Goal: Task Accomplishment & Management: Use online tool/utility

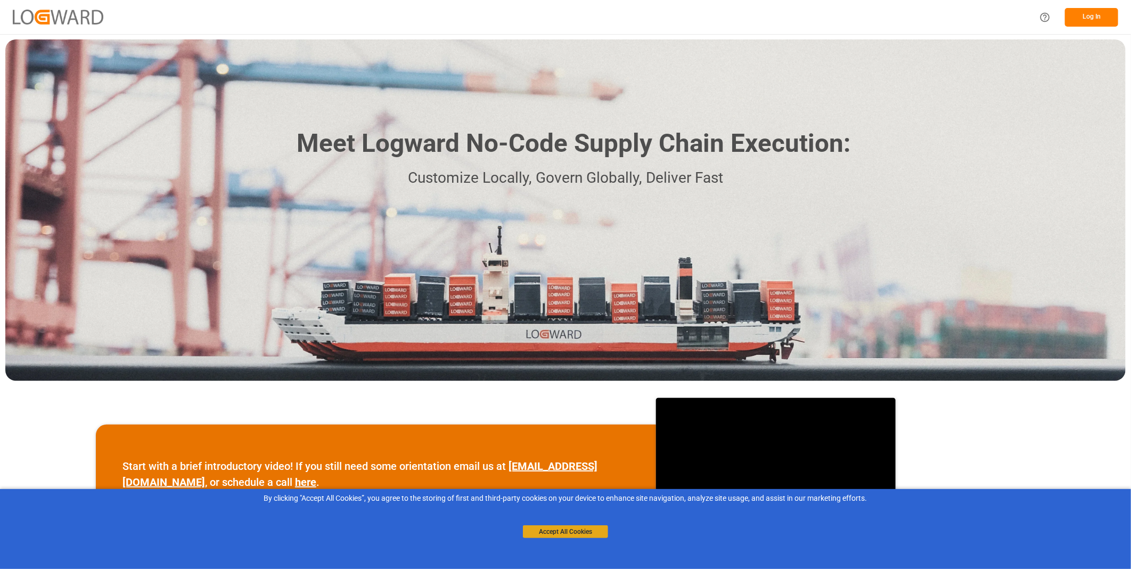
click at [576, 531] on button "Accept All Cookies" at bounding box center [565, 531] width 85 height 13
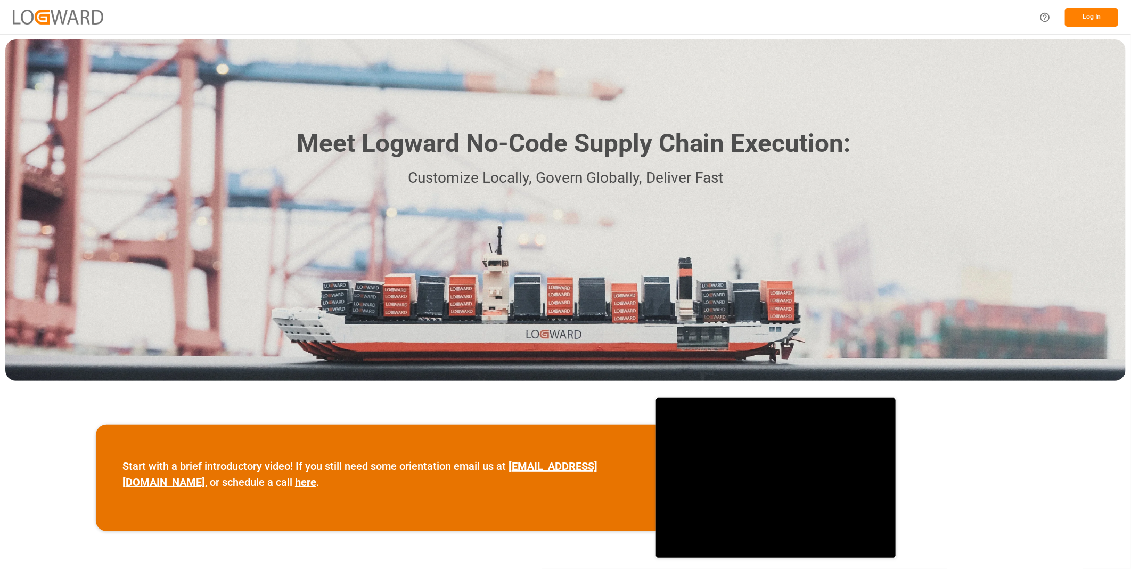
click at [1094, 21] on button "Log In" at bounding box center [1091, 17] width 53 height 19
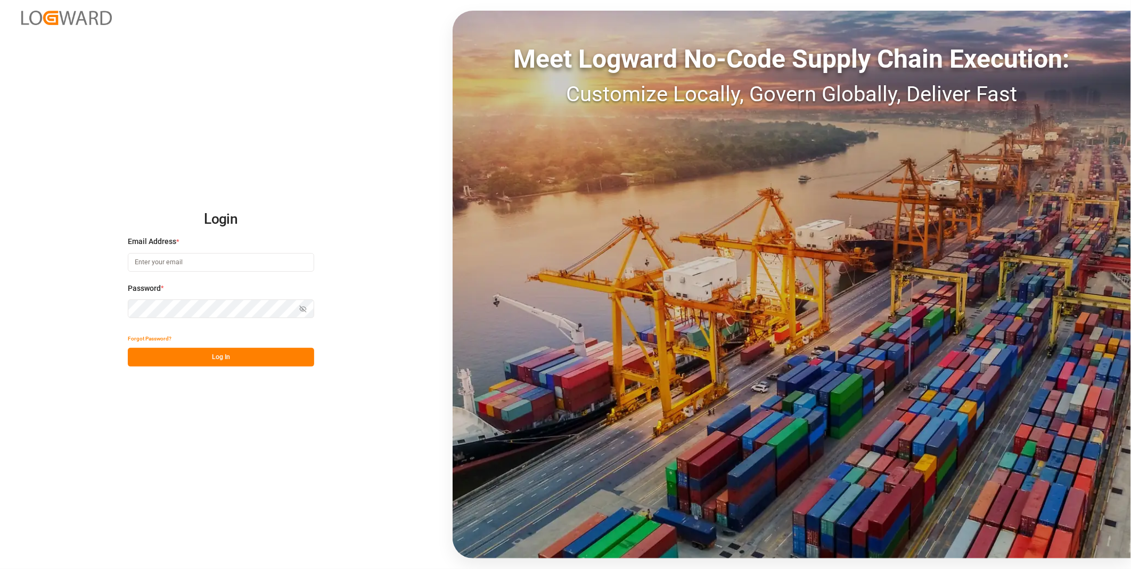
type input "florian.hausmann@rhenus.com"
click at [220, 357] on button "Log In" at bounding box center [221, 357] width 186 height 19
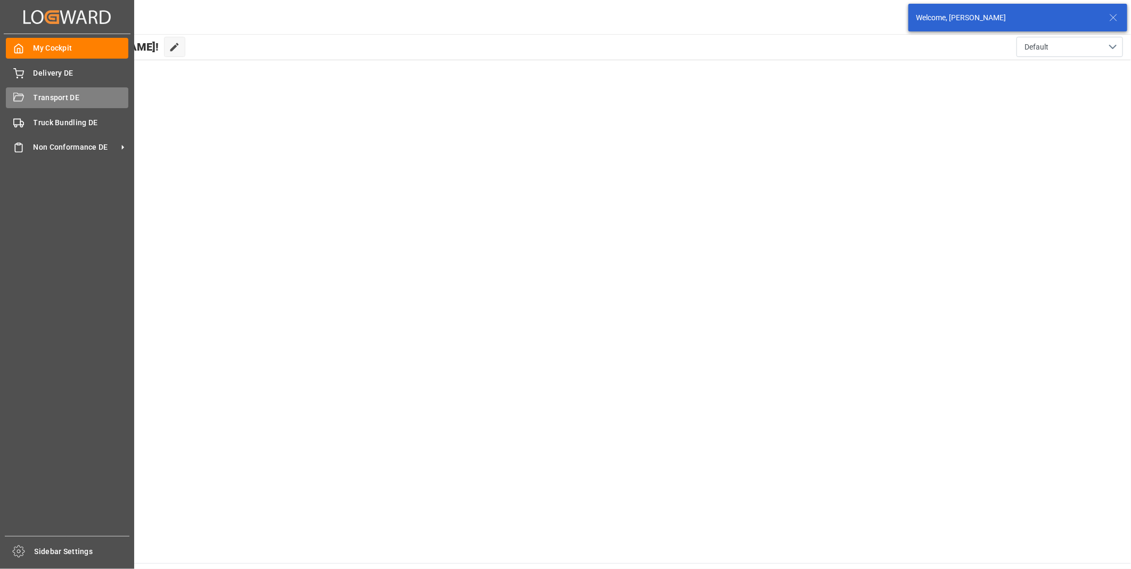
click at [27, 103] on div "Transport DE Transport DE" at bounding box center [67, 97] width 123 height 21
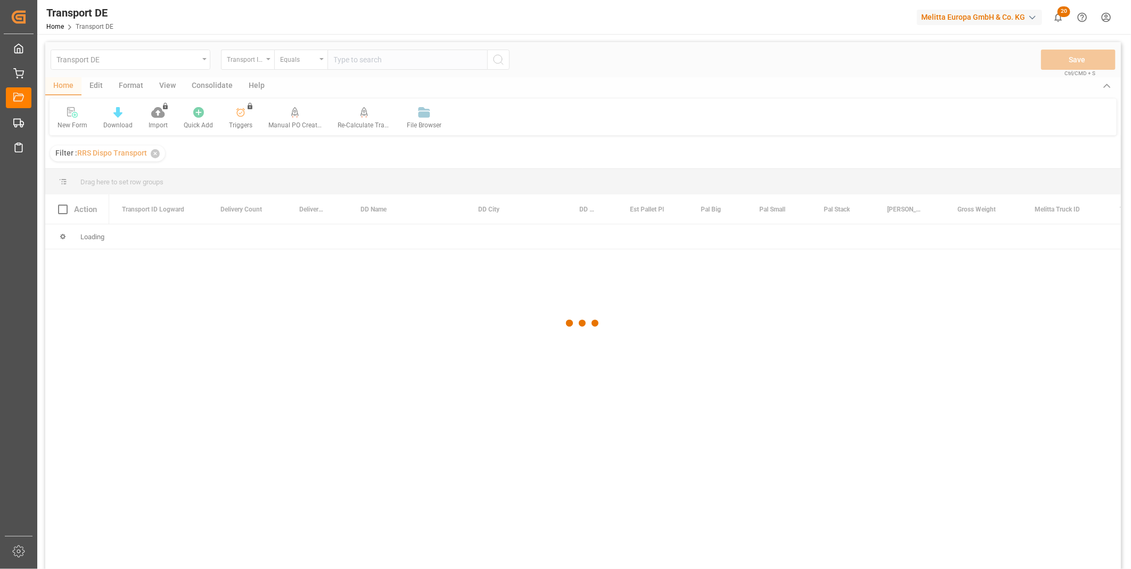
click at [214, 92] on div at bounding box center [583, 323] width 1076 height 563
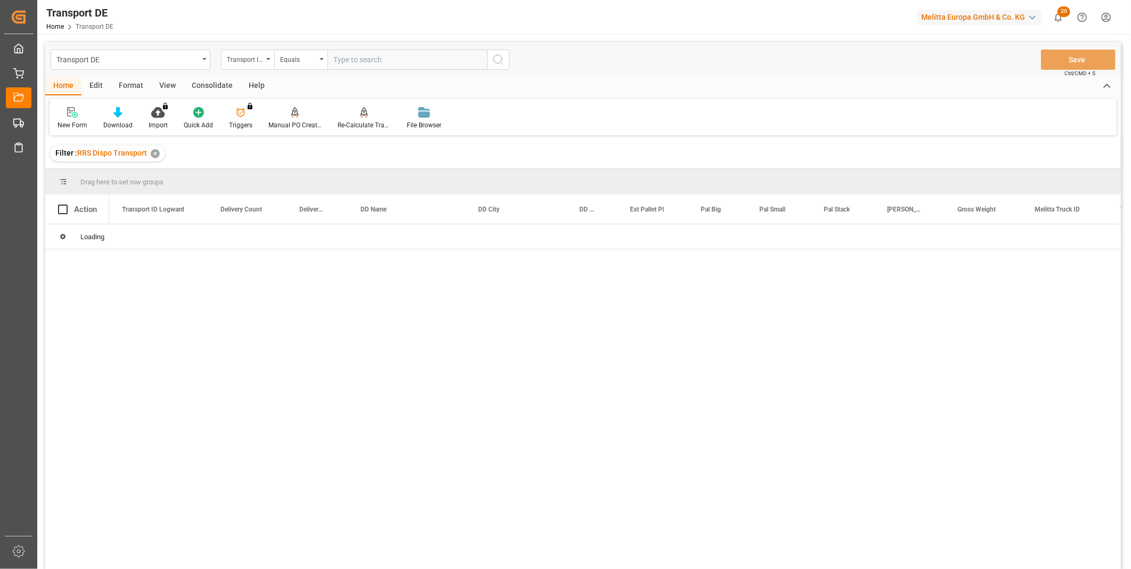
click at [211, 87] on div "Consolidate" at bounding box center [212, 86] width 57 height 18
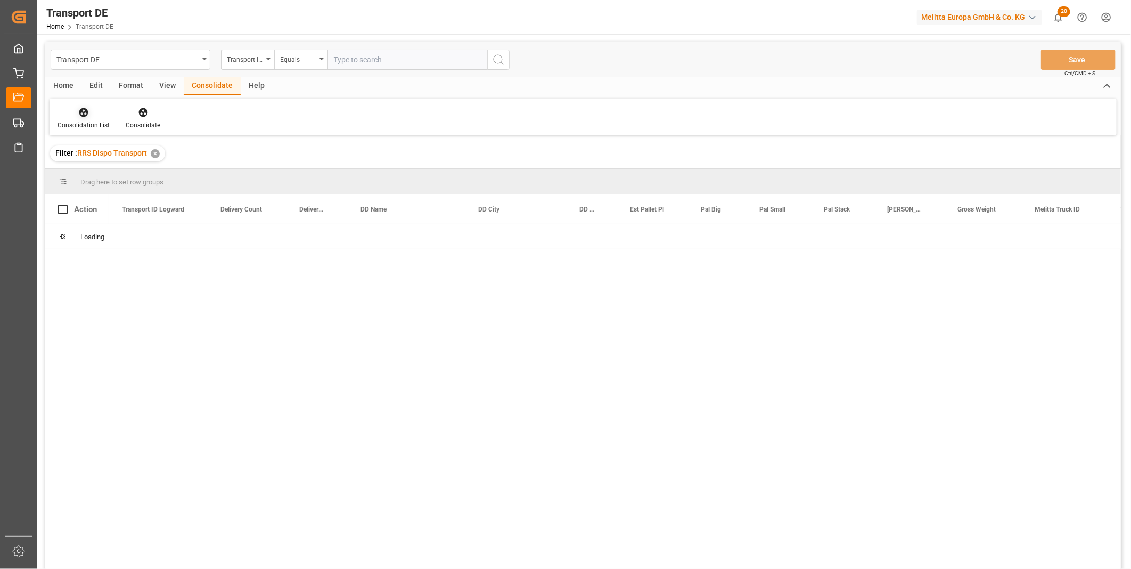
click at [82, 125] on div "Consolidation List" at bounding box center [84, 125] width 52 height 10
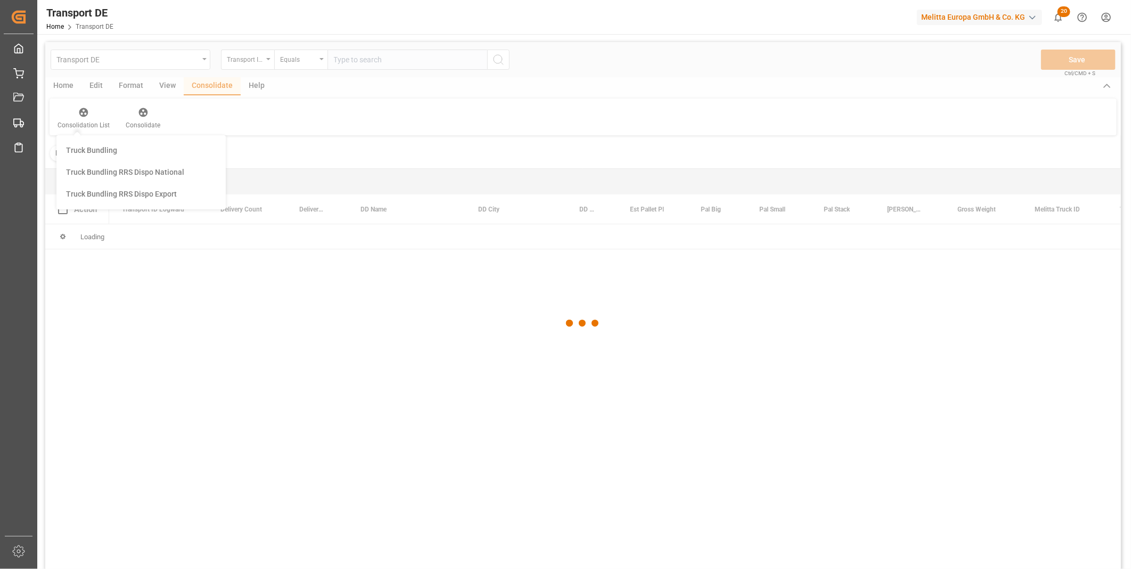
click at [141, 202] on div "Transport DE Transport ID Logward Equals Save Ctrl/CMD + S Home Edit Format Vie…" at bounding box center [583, 319] width 1076 height 555
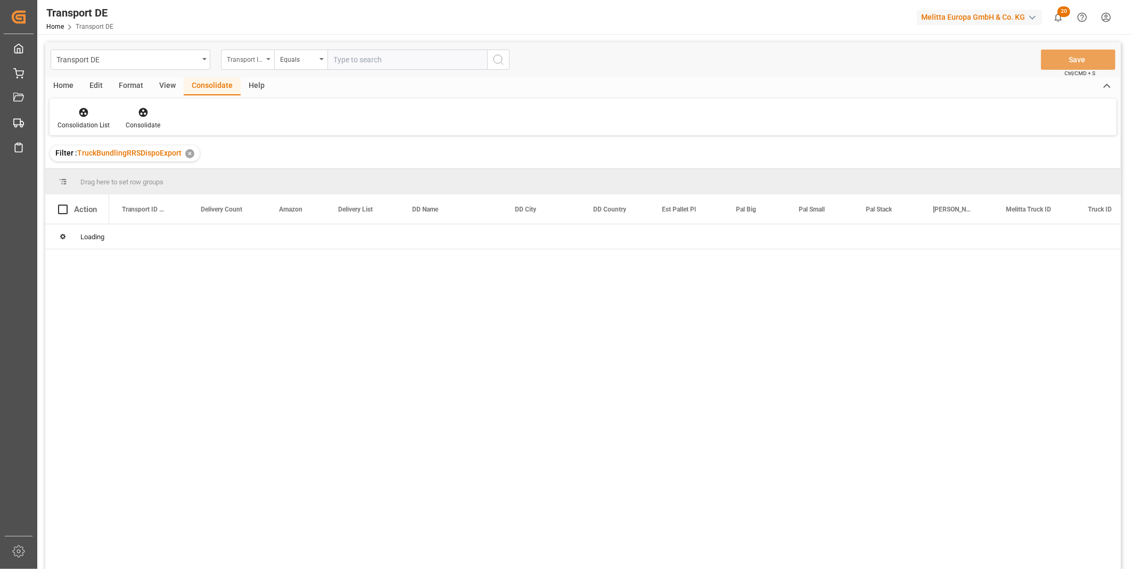
click at [248, 63] on div "Transport DE Transport ID Logward Equals Save Ctrl/CMD + S Home Edit Format Vie…" at bounding box center [583, 319] width 1076 height 555
click at [263, 54] on div "Transport DE Transport ID Logward Equals Save Ctrl/CMD + S Home Edit Format Vie…" at bounding box center [583, 319] width 1076 height 555
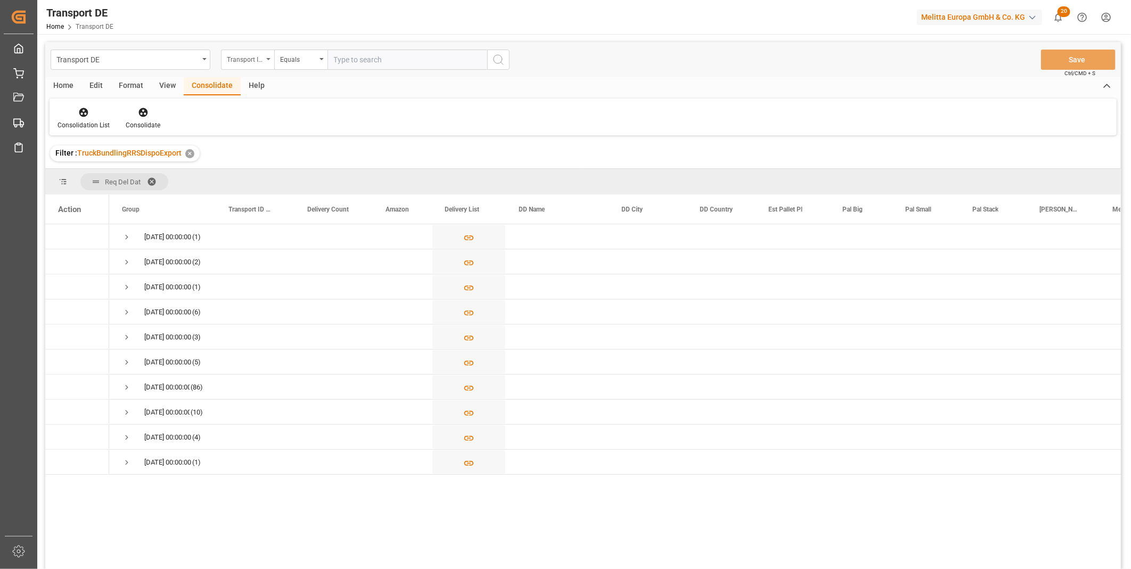
click at [257, 57] on div "Transport ID Logward" at bounding box center [245, 58] width 36 height 12
type input "Route"
click at [242, 111] on div "Route" at bounding box center [301, 108] width 159 height 22
click at [320, 51] on div "Equals" at bounding box center [300, 60] width 53 height 20
click at [312, 180] on div "Starts with" at bounding box center [354, 176] width 159 height 22
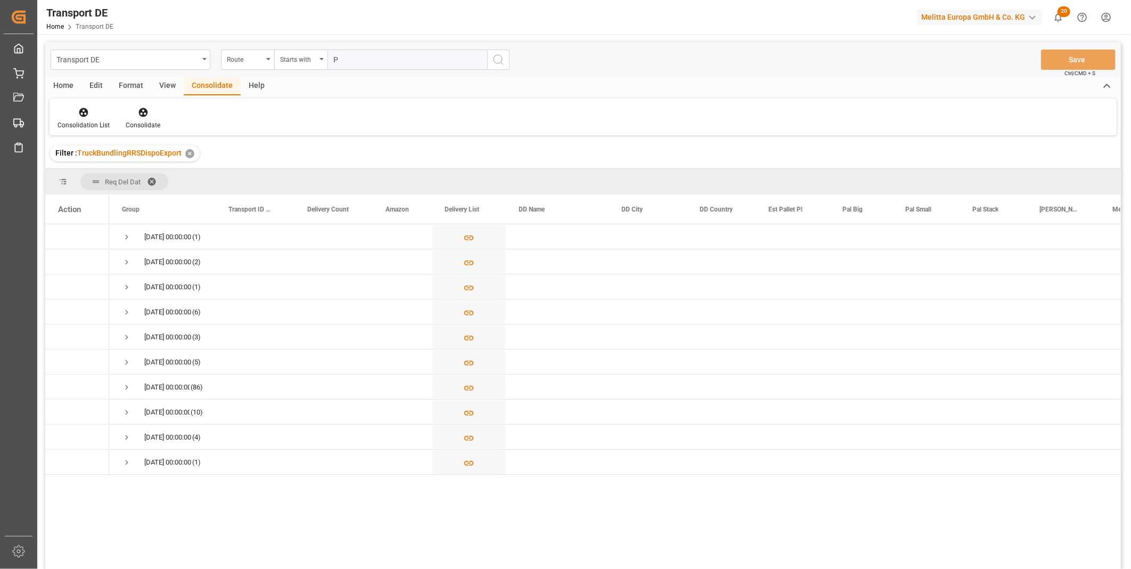
type input "PL"
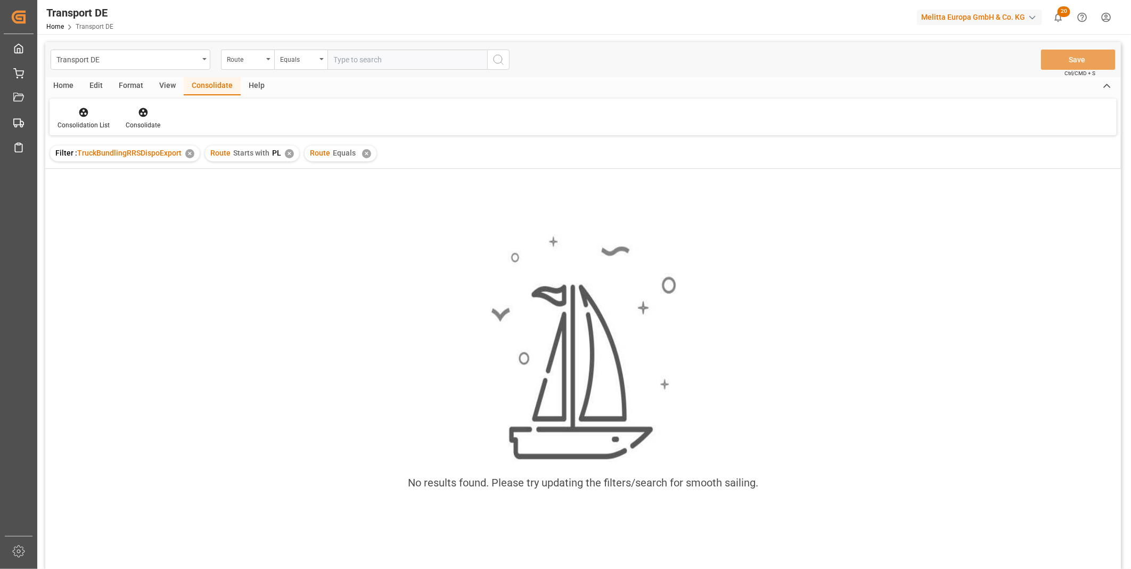
click at [362, 156] on div "✕" at bounding box center [366, 153] width 9 height 9
click at [290, 158] on div "Route Starts with PL ✕" at bounding box center [252, 153] width 94 height 16
click at [289, 156] on div "✕" at bounding box center [289, 153] width 9 height 9
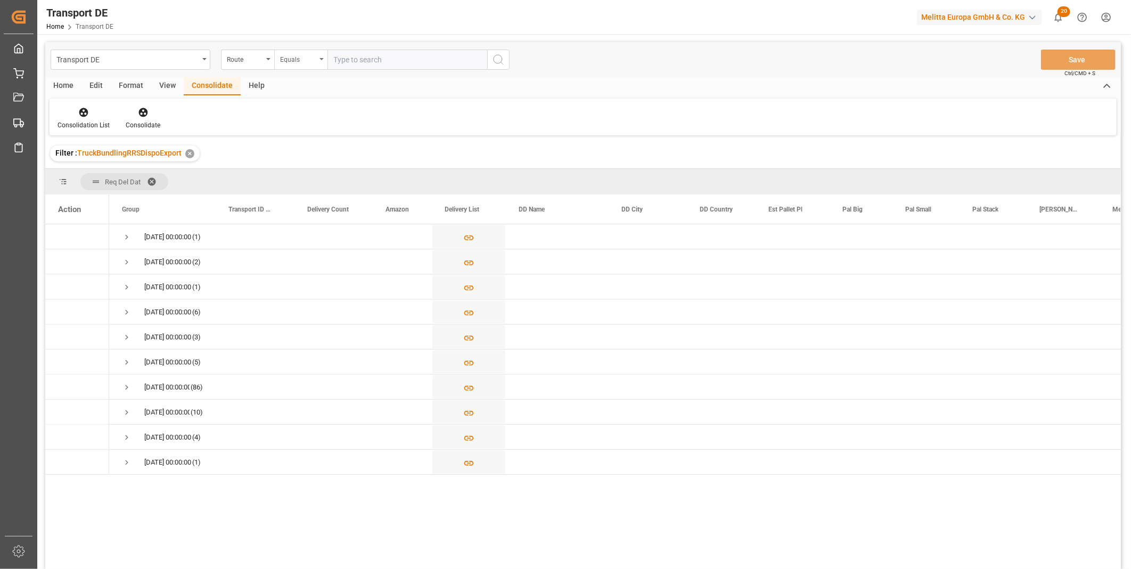
click at [296, 58] on div "Equals" at bounding box center [298, 58] width 36 height 12
click at [294, 165] on div "Starts with" at bounding box center [354, 176] width 159 height 22
type input "PL"
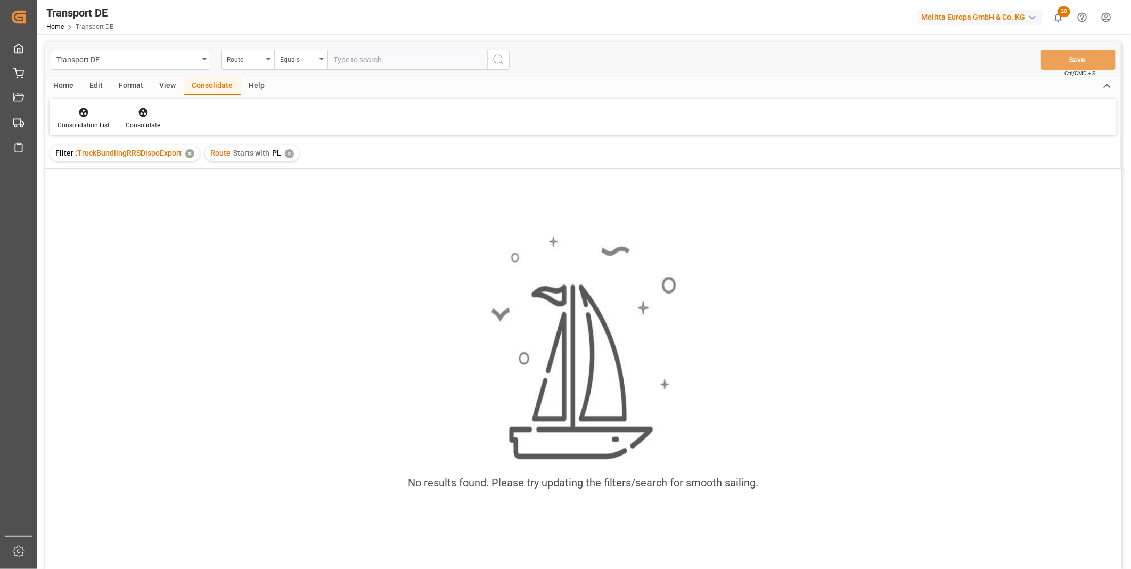
click at [290, 155] on div "✕" at bounding box center [289, 153] width 9 height 9
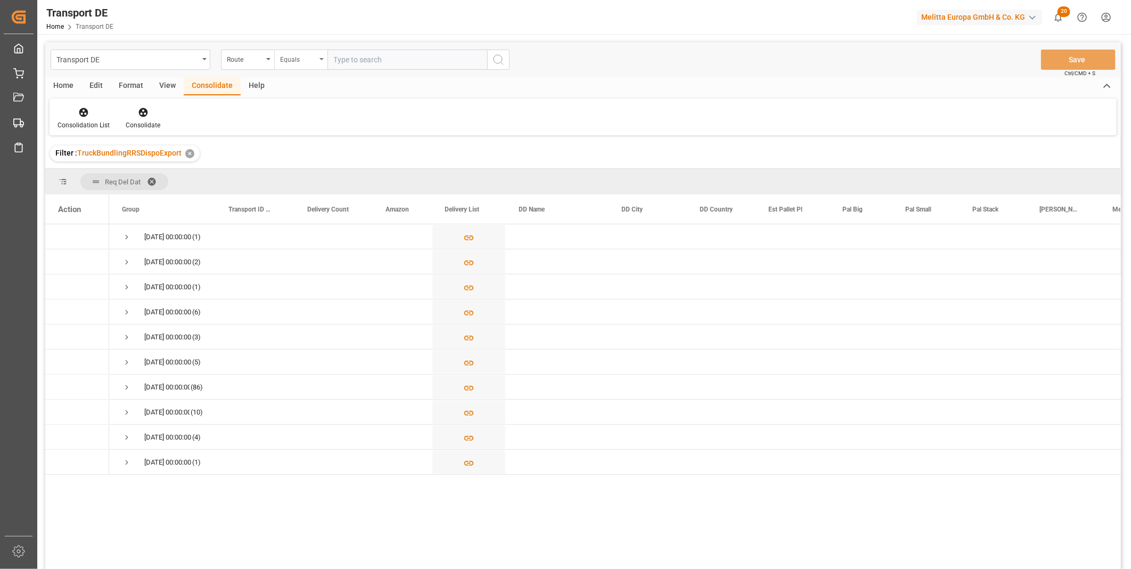
click at [315, 66] on div "Equals" at bounding box center [300, 60] width 53 height 20
click at [305, 173] on div "Starts with" at bounding box center [354, 176] width 159 height 22
type input "CZ"
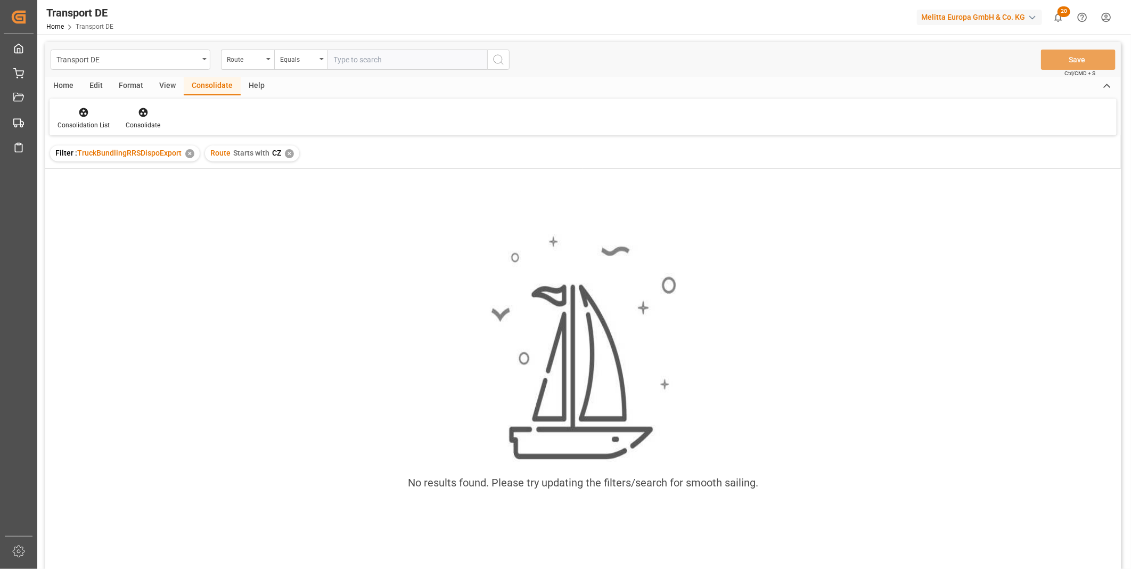
click at [288, 155] on div "✕" at bounding box center [289, 153] width 9 height 9
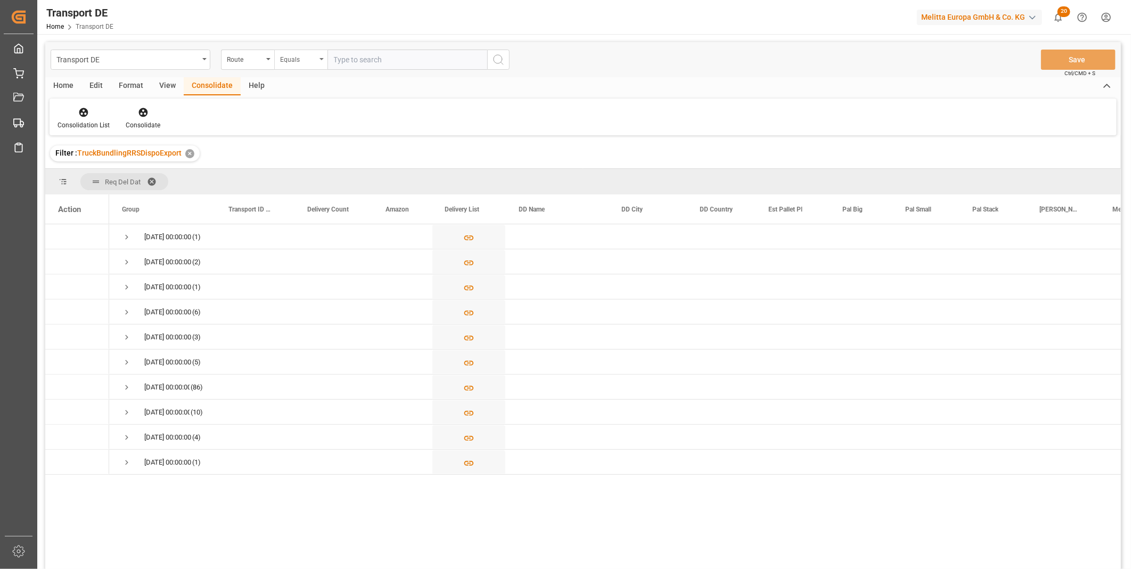
click at [306, 55] on div "Equals" at bounding box center [298, 58] width 36 height 12
click at [298, 172] on div "Starts with" at bounding box center [354, 176] width 159 height 22
type input "PL"
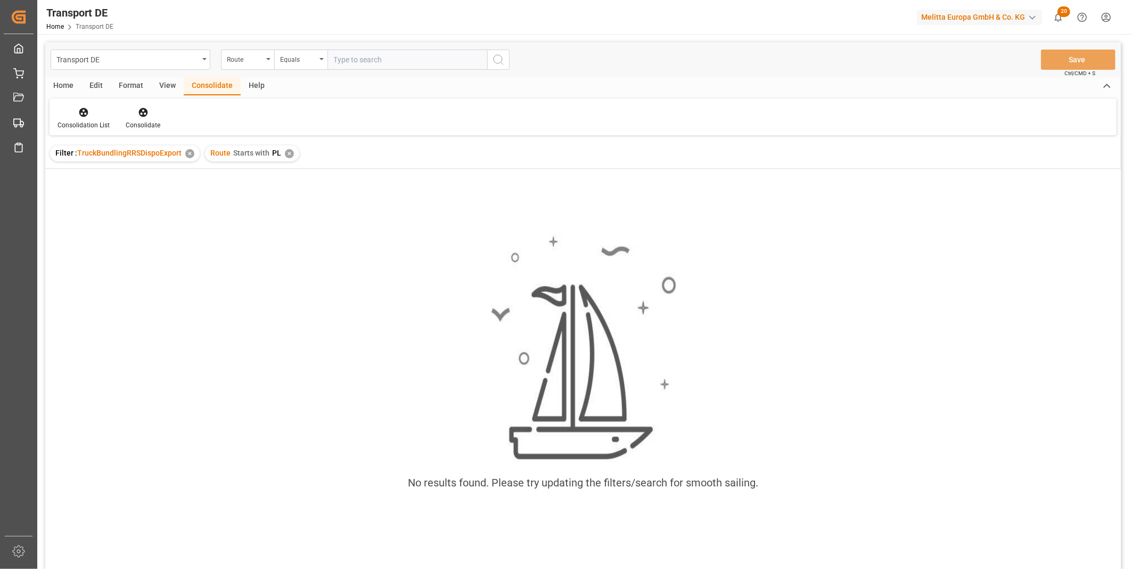
click at [295, 157] on div "Route Starts with PL ✕" at bounding box center [252, 153] width 94 height 16
click at [287, 150] on div "✕" at bounding box center [289, 153] width 9 height 9
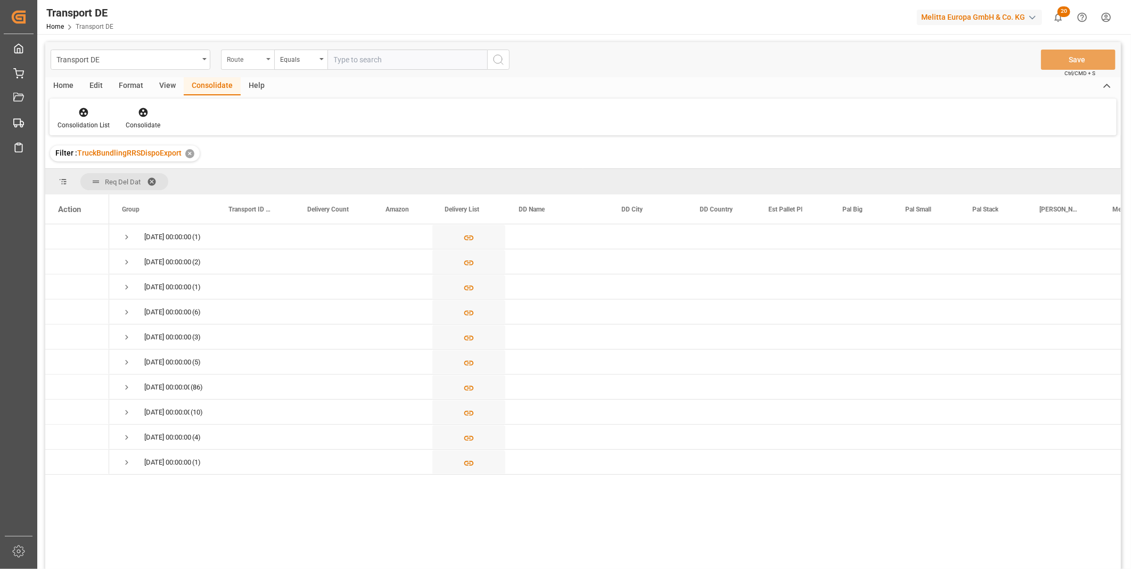
click at [257, 50] on div "Route" at bounding box center [247, 60] width 53 height 20
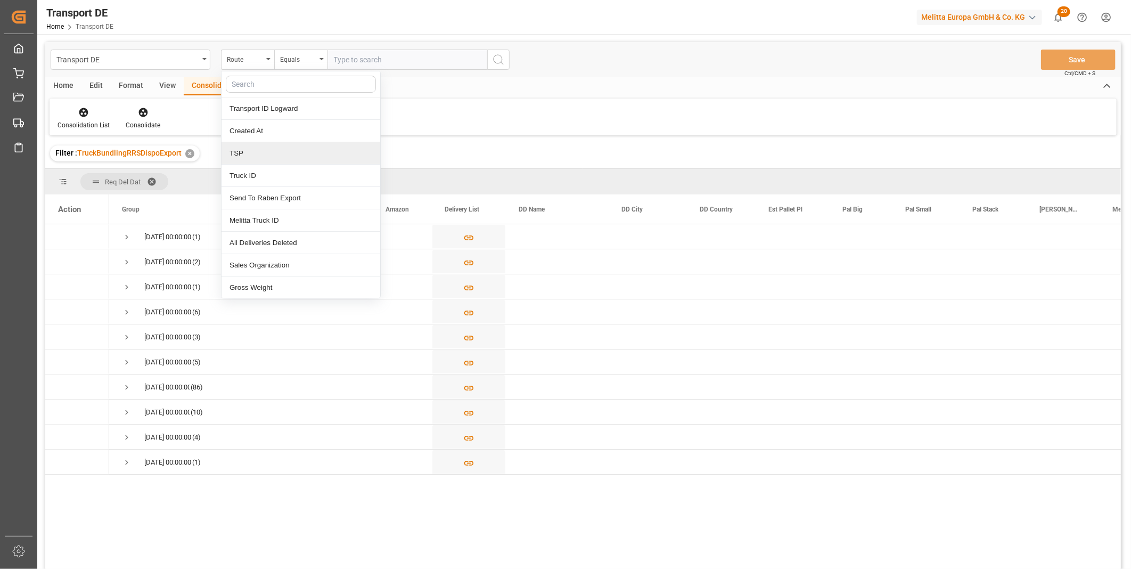
click at [256, 158] on div "TSP" at bounding box center [301, 153] width 159 height 22
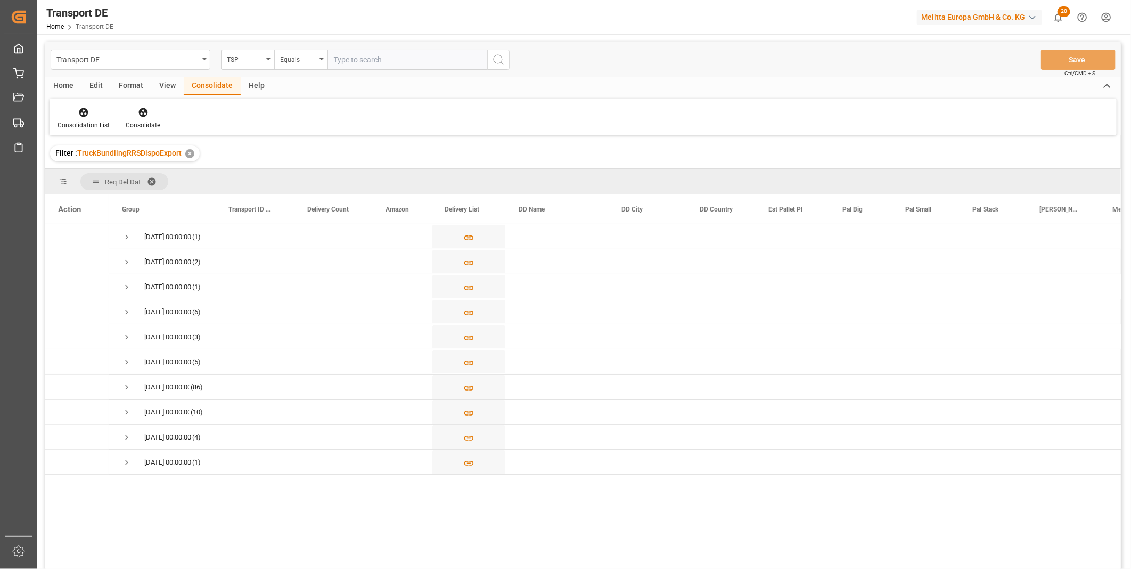
click at [392, 56] on input "text" at bounding box center [408, 60] width 160 height 20
type input "DACHSER COF FOODSERVICE"
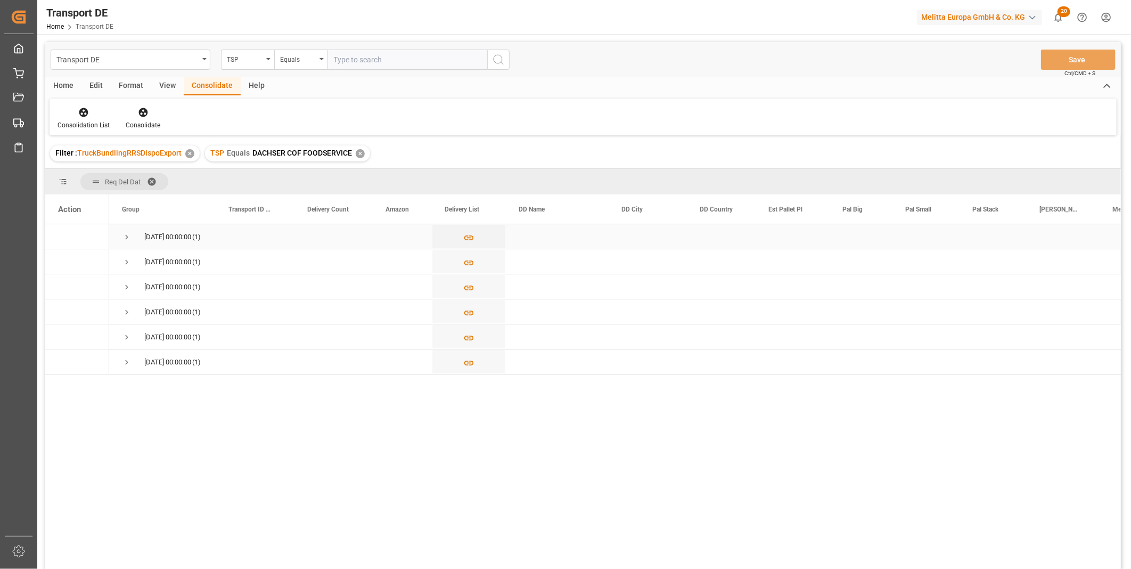
click at [133, 228] on span "01.10.2025 00:00:00 (1)" at bounding box center [162, 236] width 81 height 23
click at [123, 235] on span "Press SPACE to select this row." at bounding box center [127, 237] width 10 height 10
click at [122, 283] on span "Press SPACE to select this row." at bounding box center [127, 287] width 10 height 10
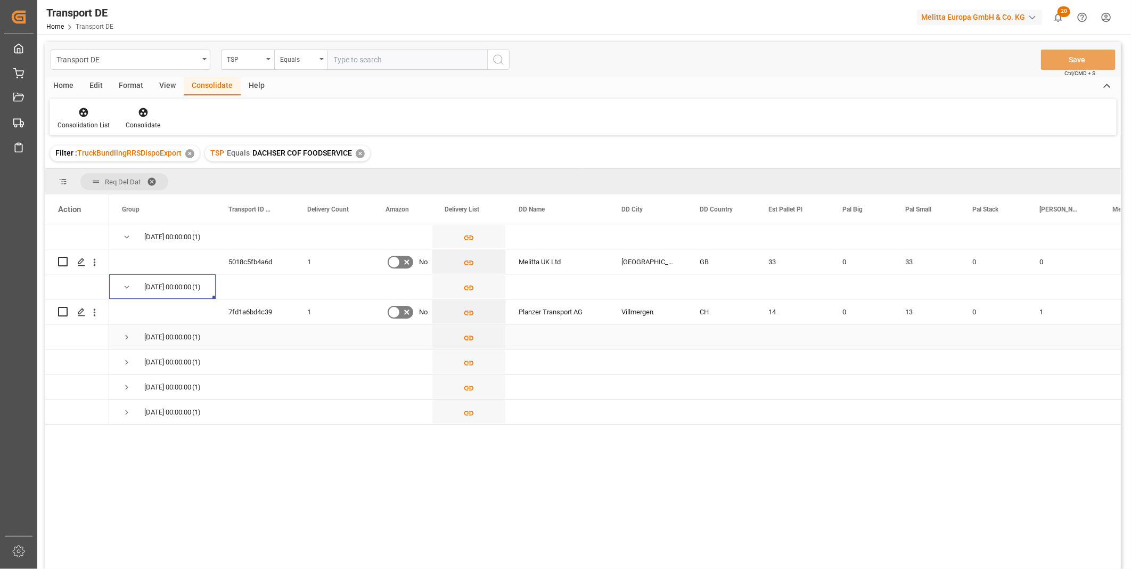
click at [128, 336] on span "Press SPACE to select this row." at bounding box center [127, 337] width 10 height 10
click at [121, 388] on div "08.10.2025 00:00:00 (1)" at bounding box center [162, 386] width 107 height 25
click at [120, 388] on div "08.10.2025 00:00:00 (1)" at bounding box center [162, 386] width 107 height 25
click at [127, 385] on span "Press SPACE to select this row." at bounding box center [127, 387] width 10 height 10
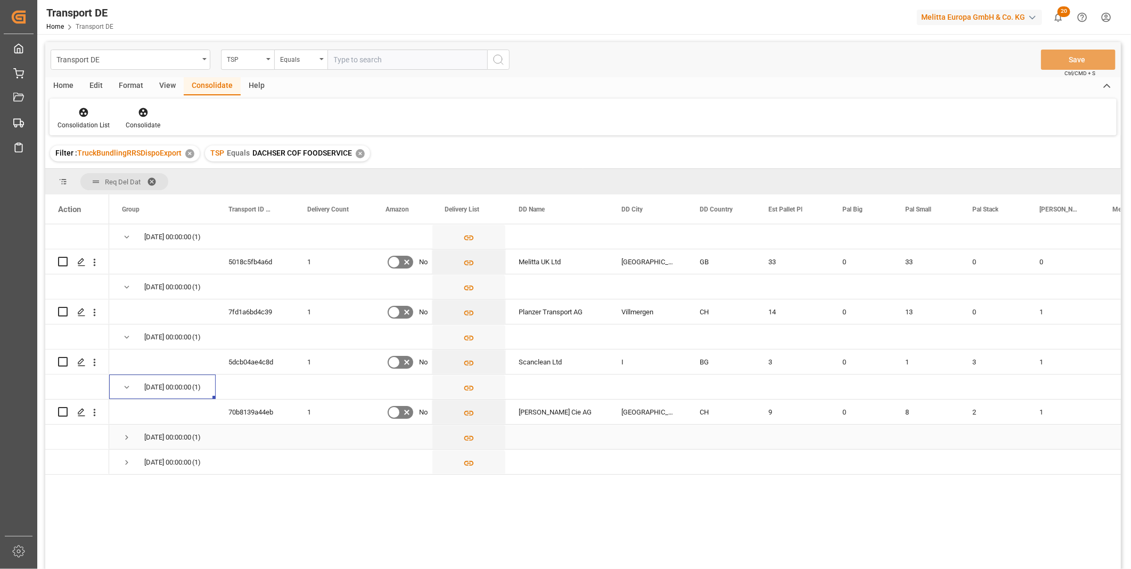
click at [128, 438] on span "Press SPACE to select this row." at bounding box center [127, 438] width 10 height 10
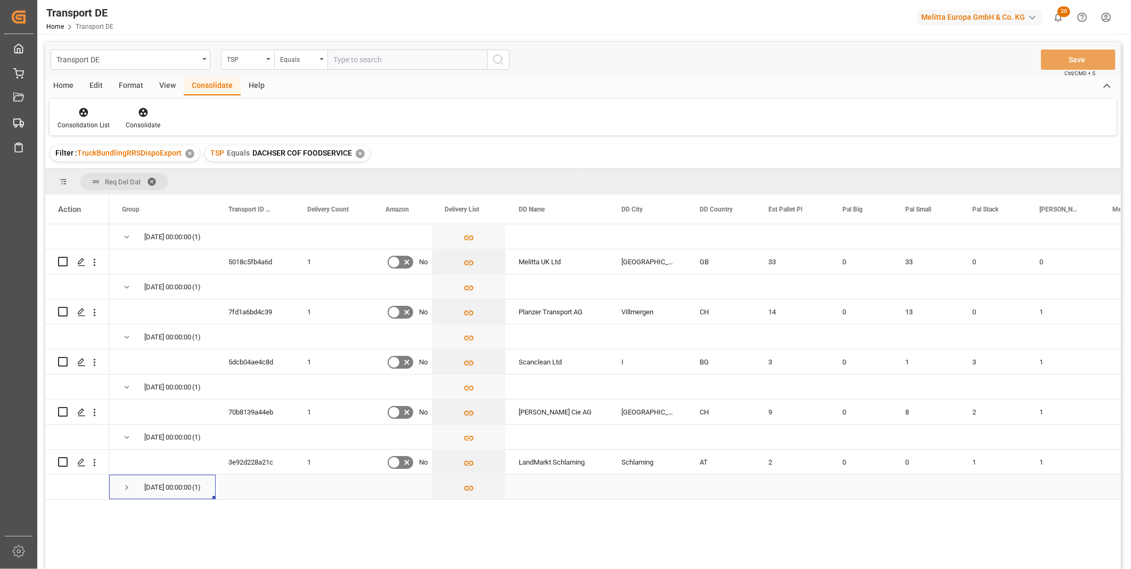
click at [128, 484] on span "Press SPACE to select this row." at bounding box center [127, 488] width 10 height 10
click at [63, 262] on input "Press Space to toggle row selection (unchecked)" at bounding box center [63, 262] width 10 height 10
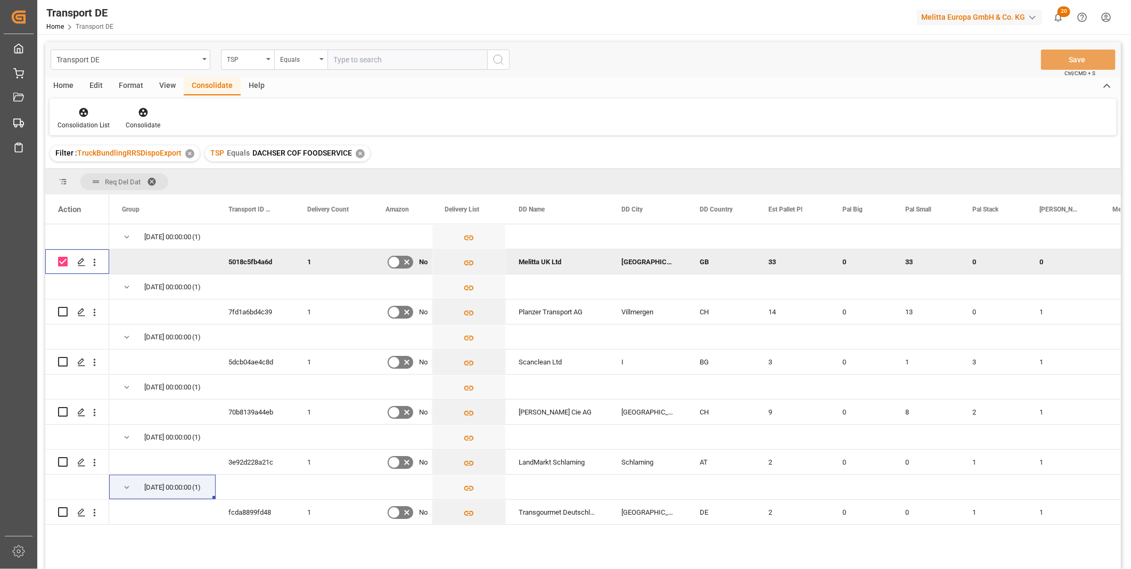
click at [64, 260] on input "Press Space to toggle row selection (checked)" at bounding box center [63, 262] width 10 height 10
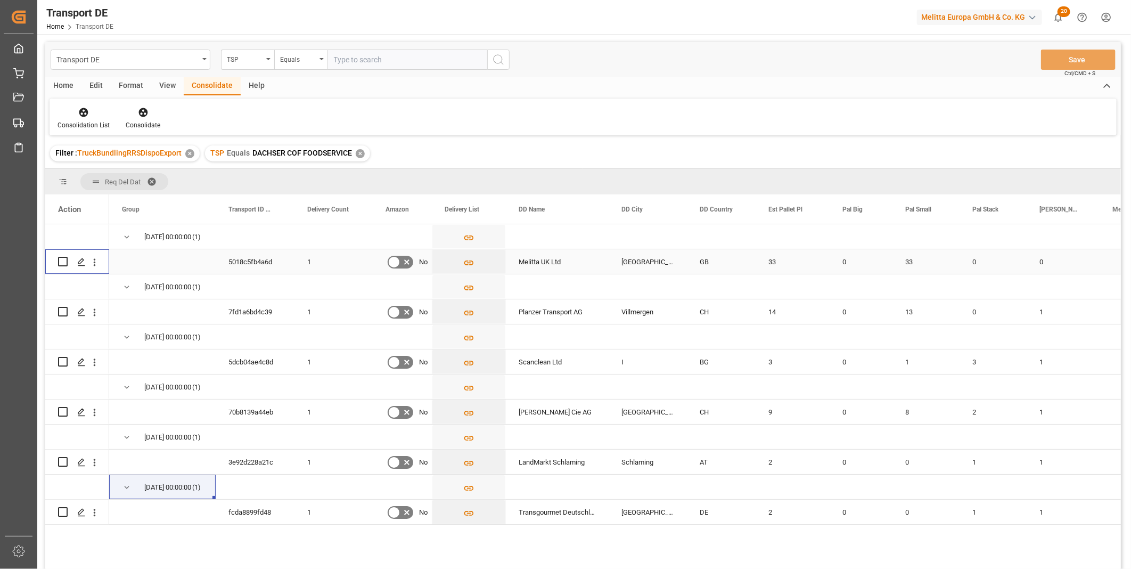
click at [61, 260] on input "Press Space to toggle row selection (unchecked)" at bounding box center [63, 262] width 10 height 10
checkbox input "true"
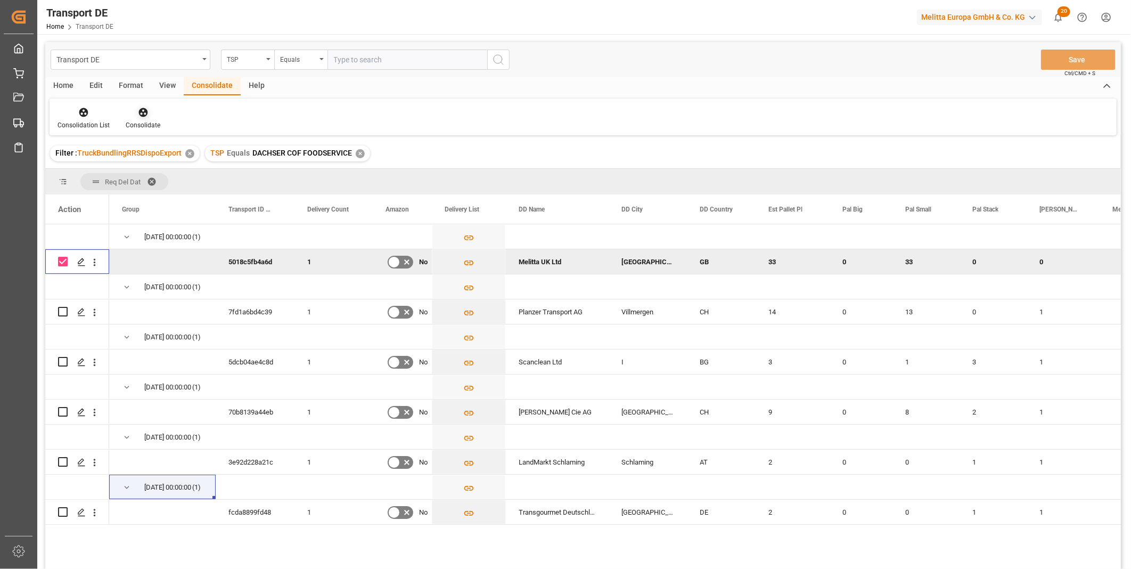
click at [148, 112] on div at bounding box center [143, 112] width 35 height 11
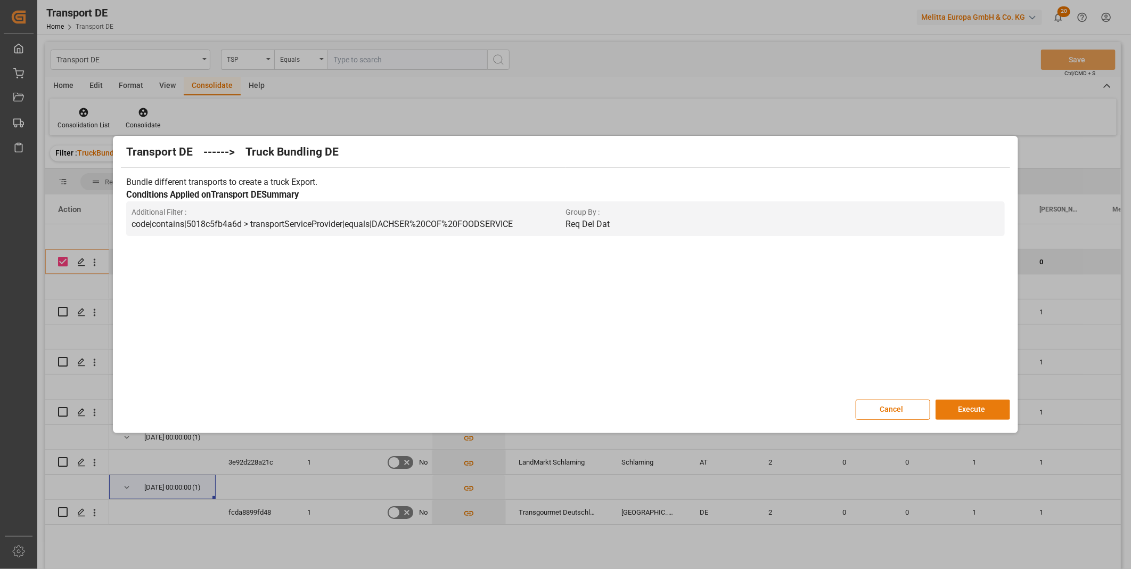
click at [965, 409] on button "Execute" at bounding box center [973, 410] width 75 height 20
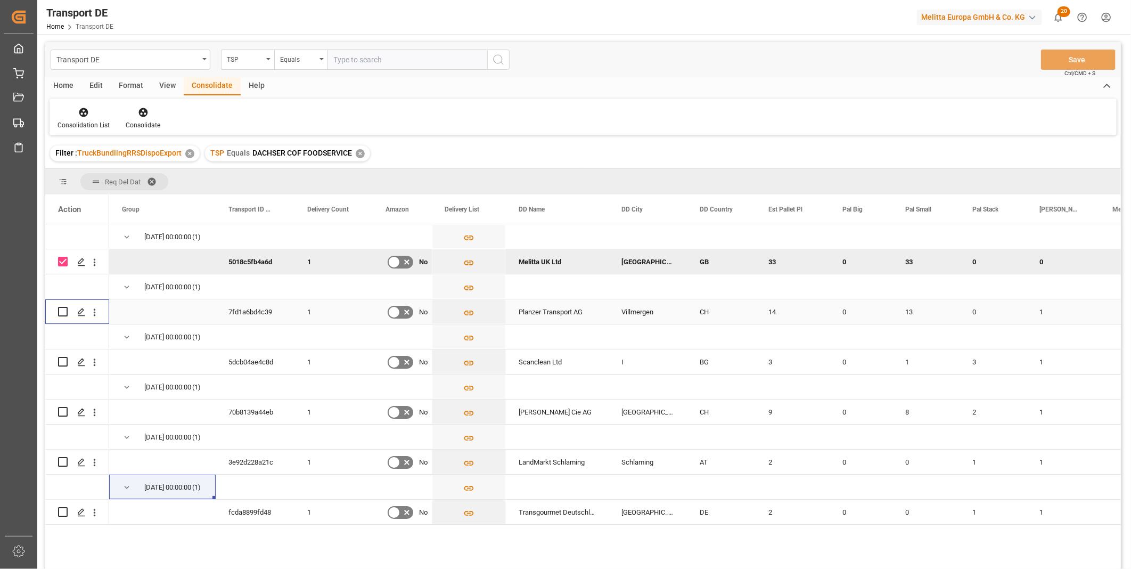
click at [65, 310] on input "Press Space to toggle row selection (unchecked)" at bounding box center [63, 312] width 10 height 10
checkbox input "true"
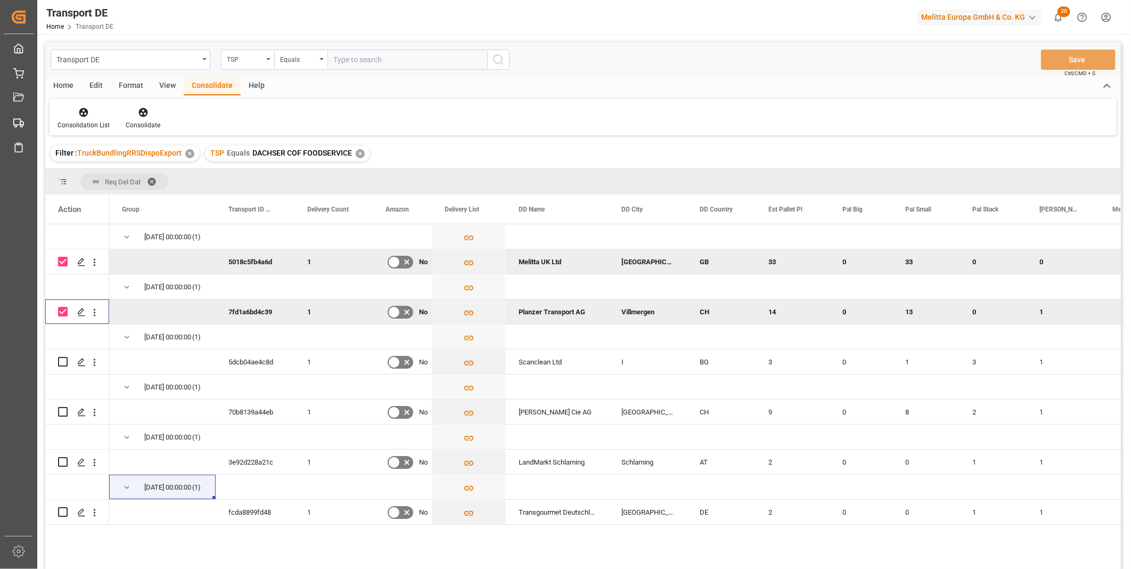
click at [62, 262] on input "Press Space to toggle row selection (checked)" at bounding box center [63, 262] width 10 height 10
checkbox input "false"
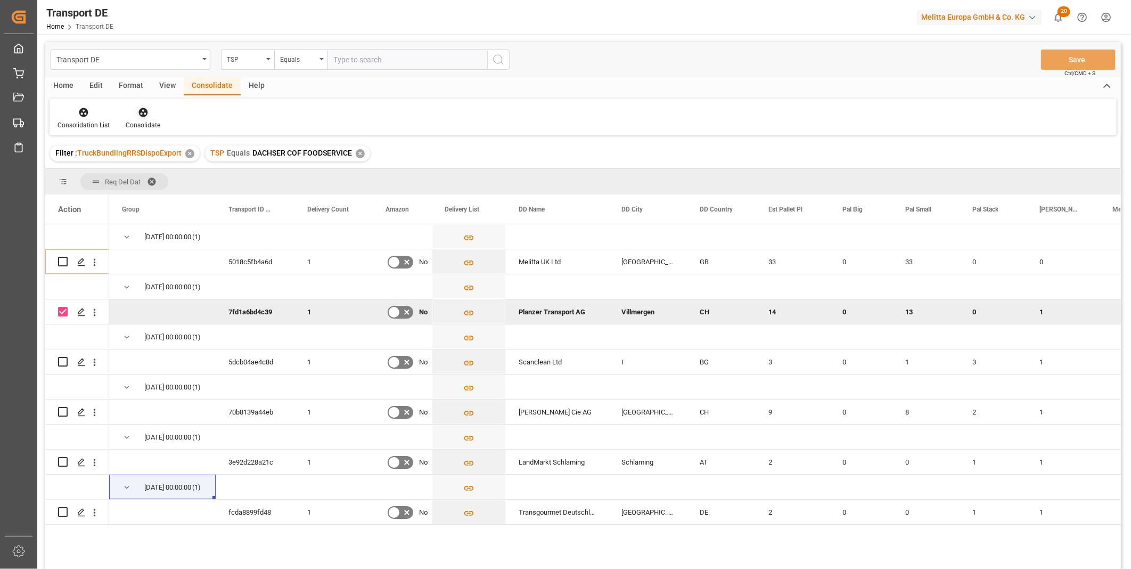
click at [151, 113] on div at bounding box center [143, 112] width 35 height 11
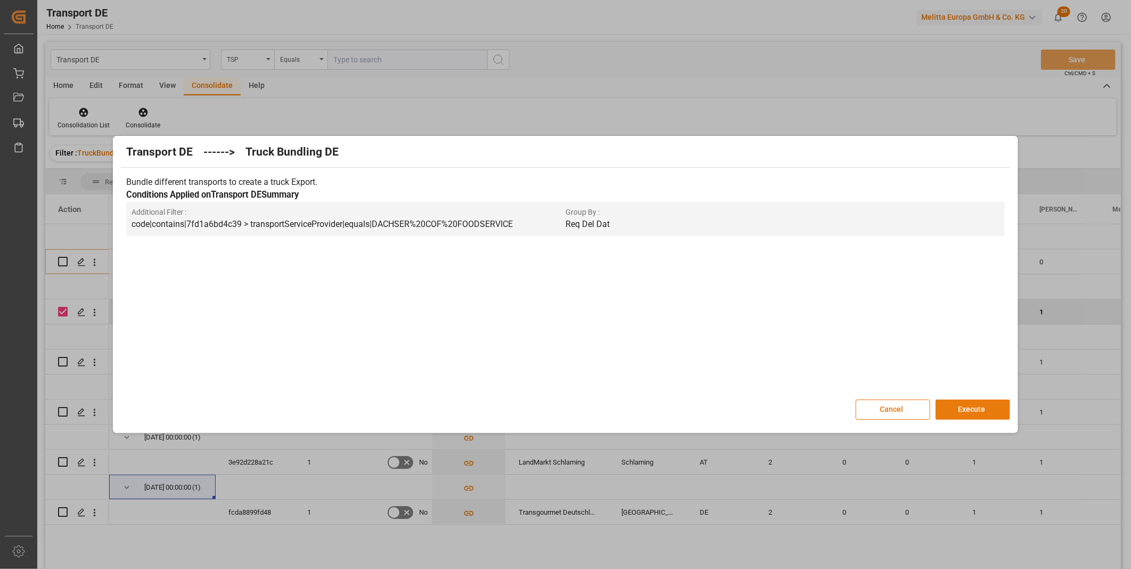
click at [955, 407] on button "Execute" at bounding box center [973, 410] width 75 height 20
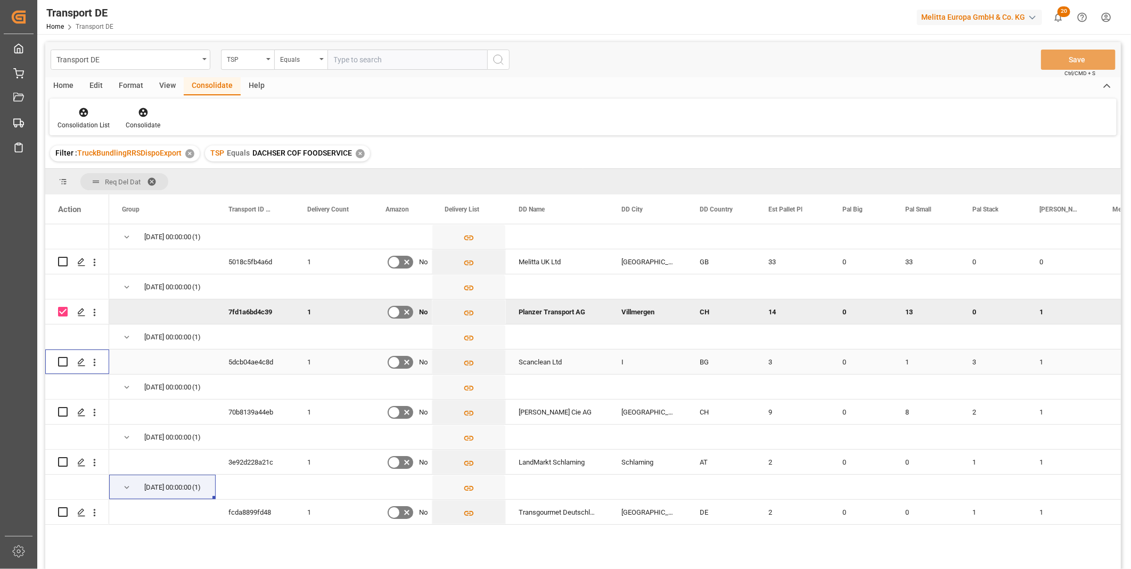
click at [61, 363] on input "Press Space to toggle row selection (unchecked)" at bounding box center [63, 362] width 10 height 10
checkbox input "true"
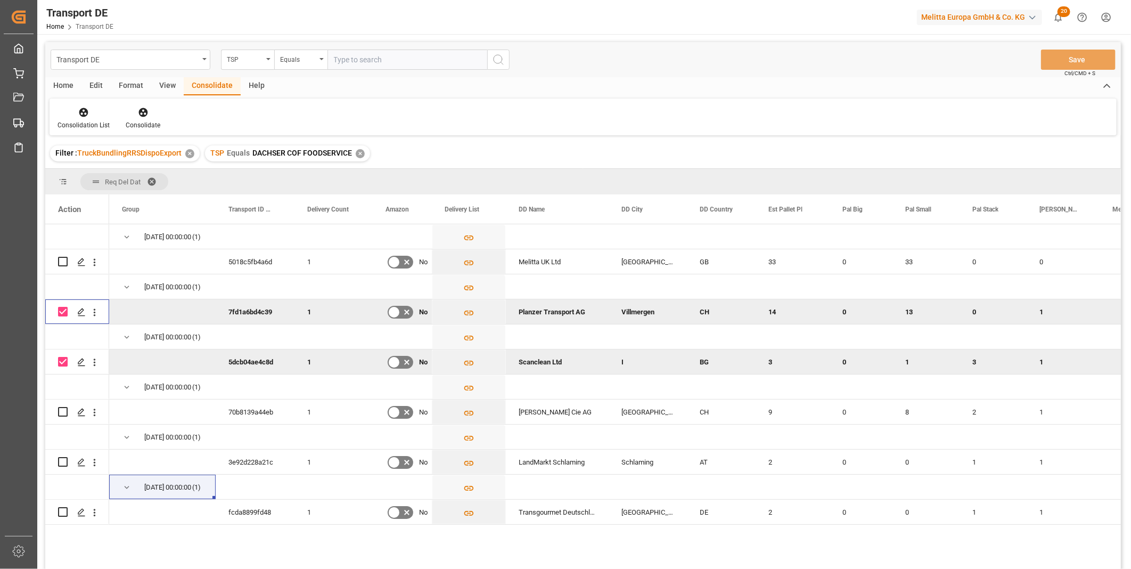
click at [66, 309] on input "Press Space to toggle row selection (checked)" at bounding box center [63, 312] width 10 height 10
checkbox input "false"
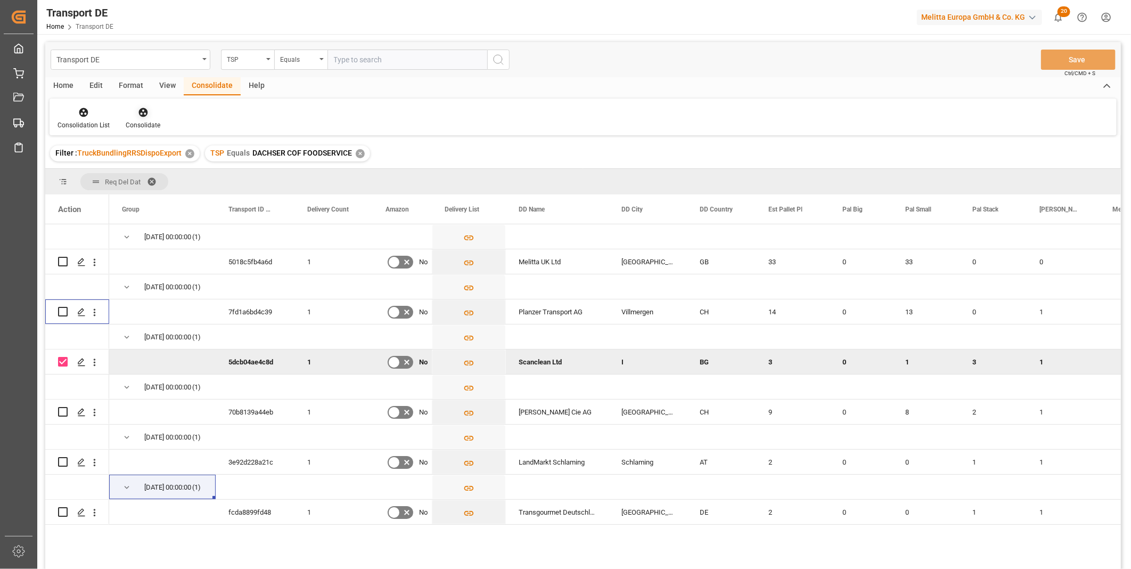
click at [143, 112] on icon at bounding box center [142, 112] width 9 height 9
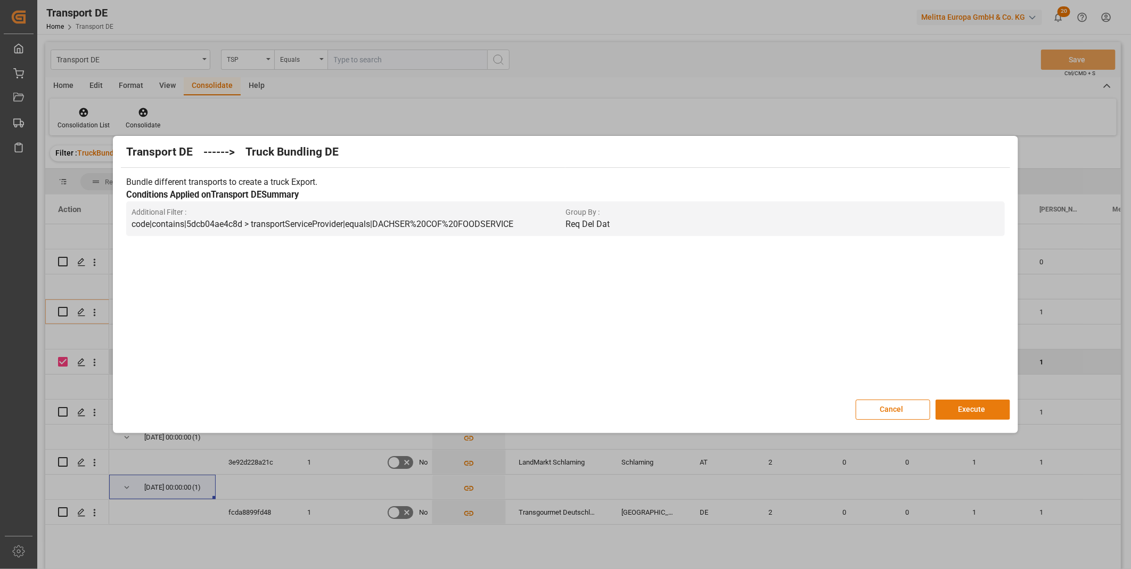
click at [975, 406] on button "Execute" at bounding box center [973, 410] width 75 height 20
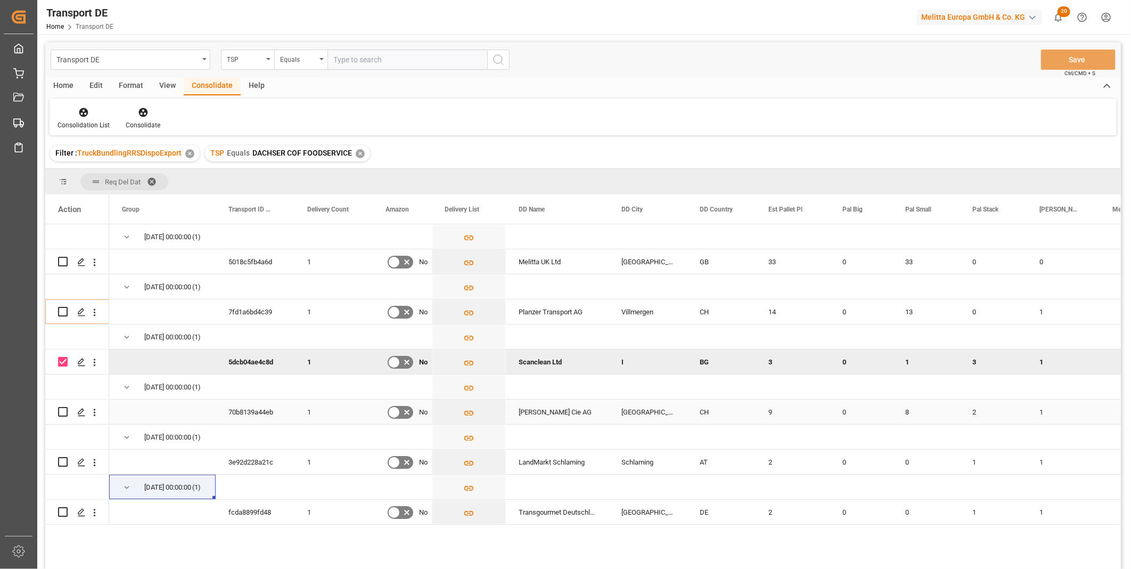
click at [64, 407] on input "Press Space to toggle row selection (unchecked)" at bounding box center [63, 412] width 10 height 10
checkbox input "true"
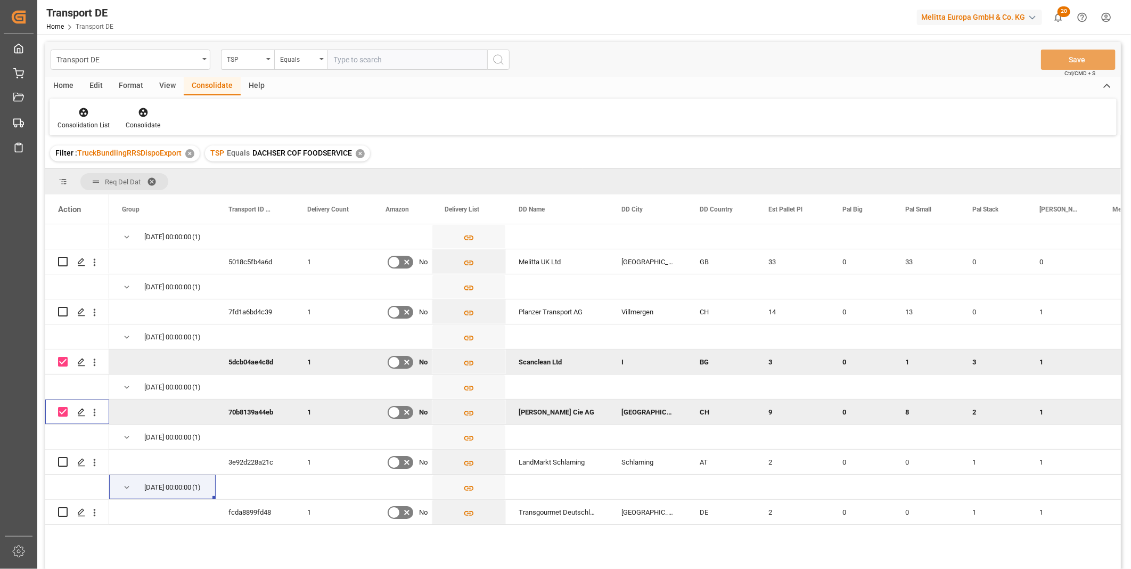
click at [62, 361] on input "Press Space to toggle row selection (checked)" at bounding box center [63, 362] width 10 height 10
checkbox input "false"
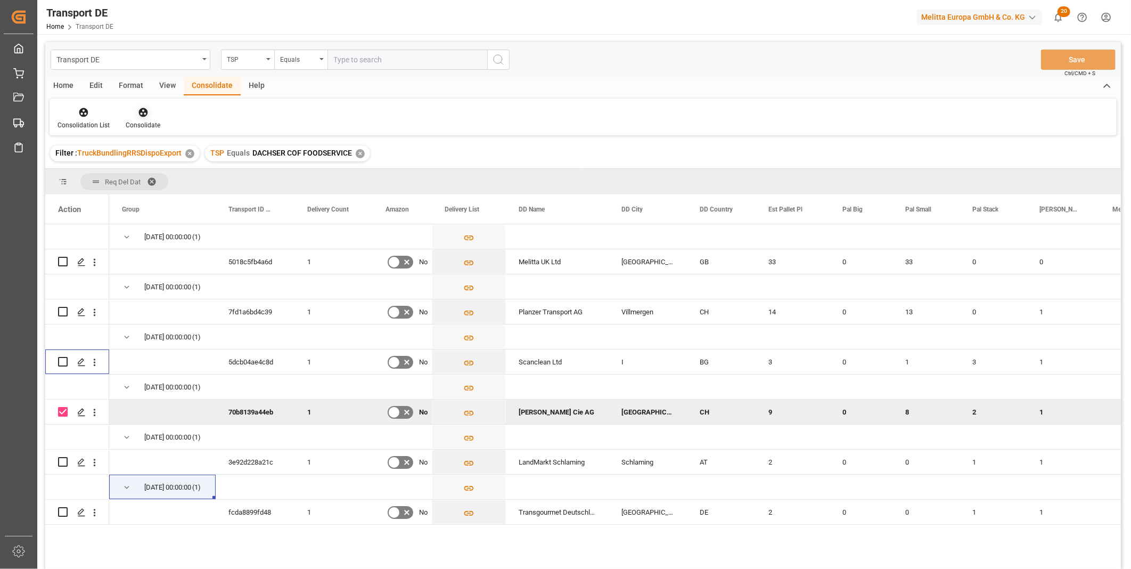
click at [143, 109] on icon at bounding box center [142, 112] width 9 height 9
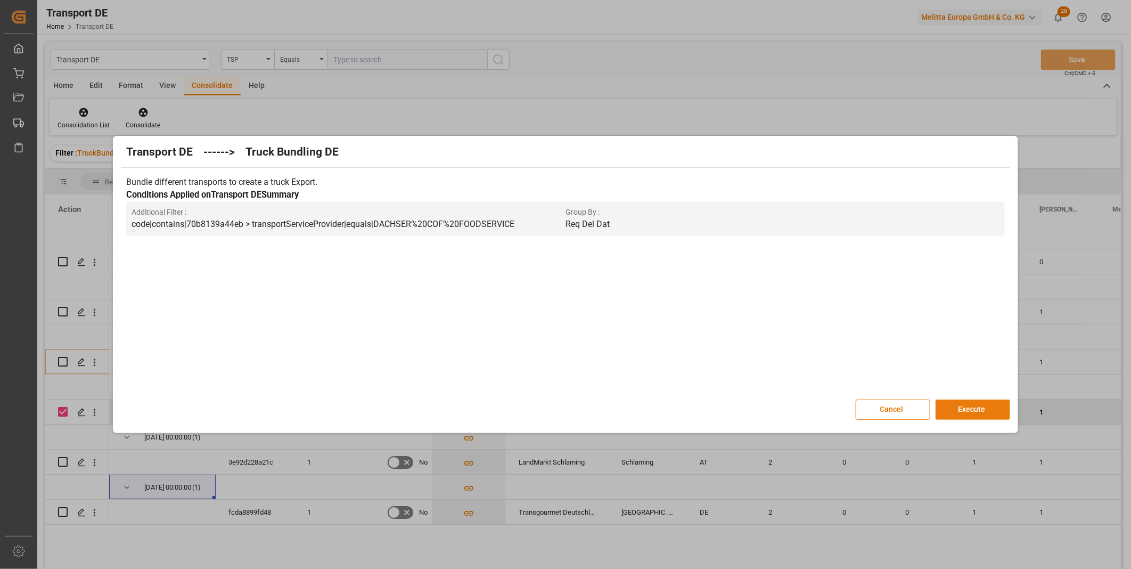
click at [993, 403] on button "Execute" at bounding box center [973, 410] width 75 height 20
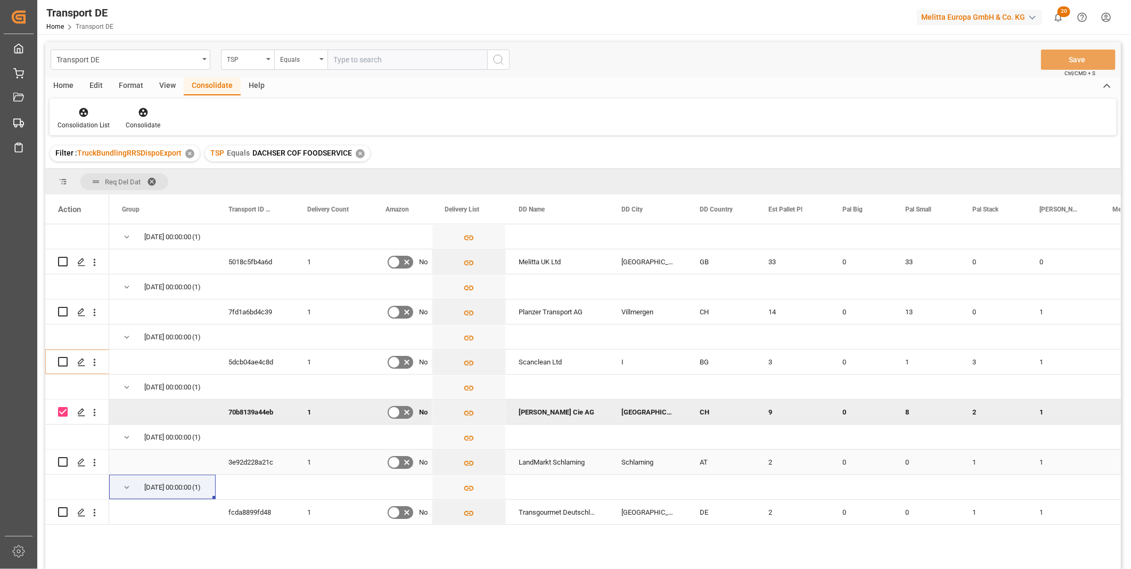
click at [62, 464] on input "Press Space to toggle row selection (unchecked)" at bounding box center [63, 462] width 10 height 10
checkbox input "true"
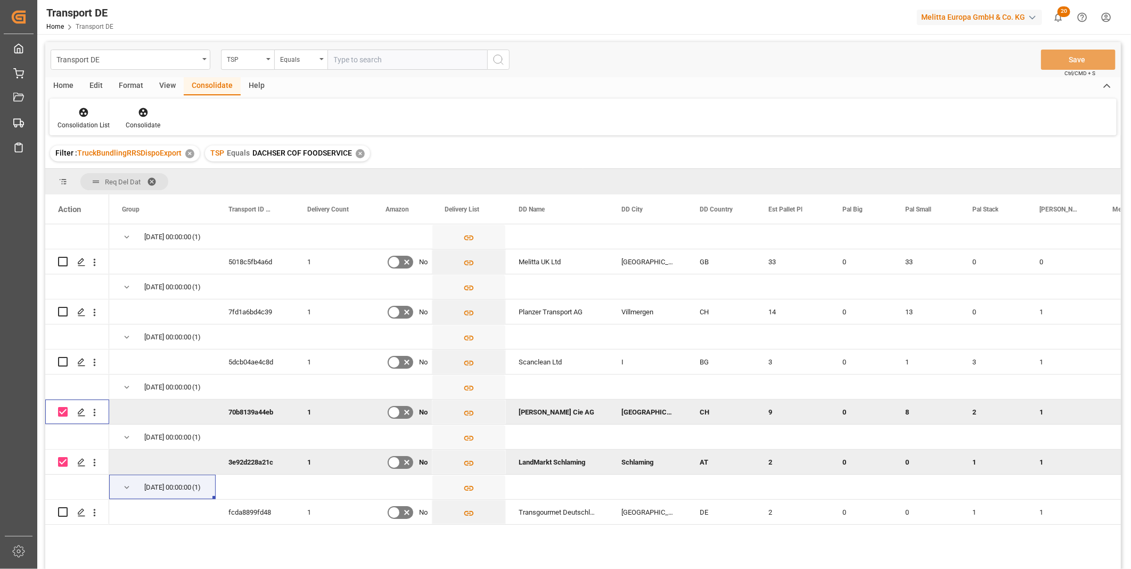
click at [65, 412] on input "Press Space to toggle row selection (checked)" at bounding box center [63, 412] width 10 height 10
checkbox input "false"
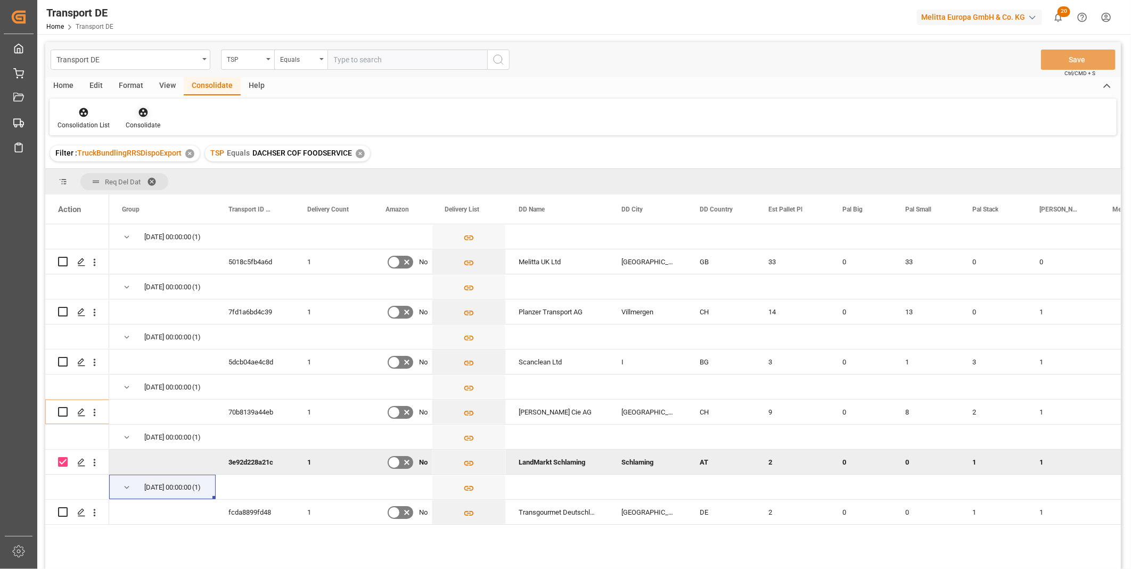
click at [157, 117] on div at bounding box center [143, 112] width 35 height 11
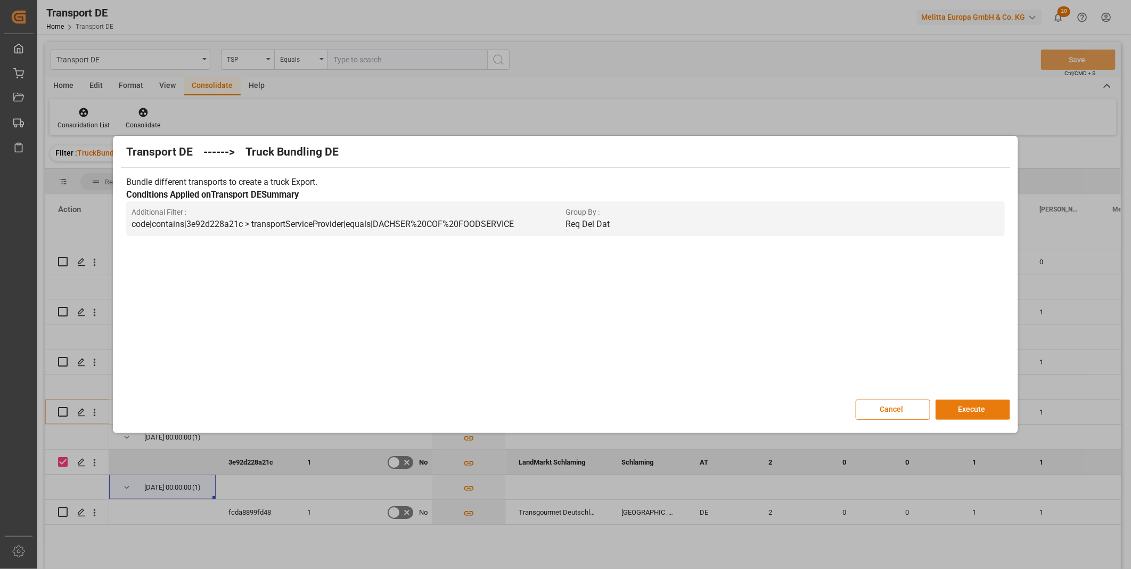
click at [953, 408] on button "Execute" at bounding box center [973, 410] width 75 height 20
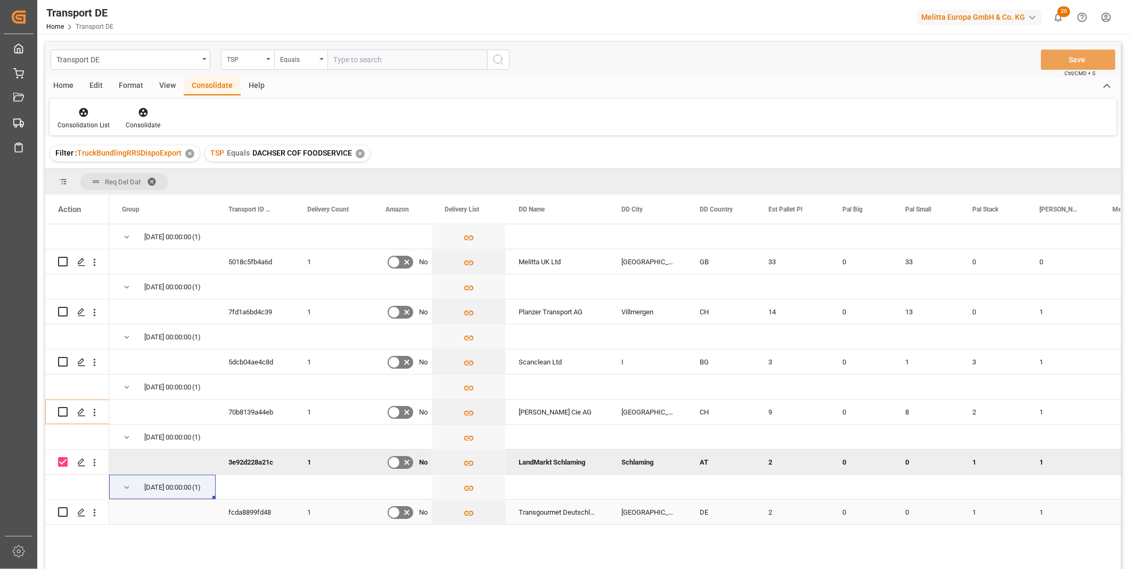
click at [64, 509] on input "Press Space to toggle row selection (unchecked)" at bounding box center [63, 512] width 10 height 10
checkbox input "true"
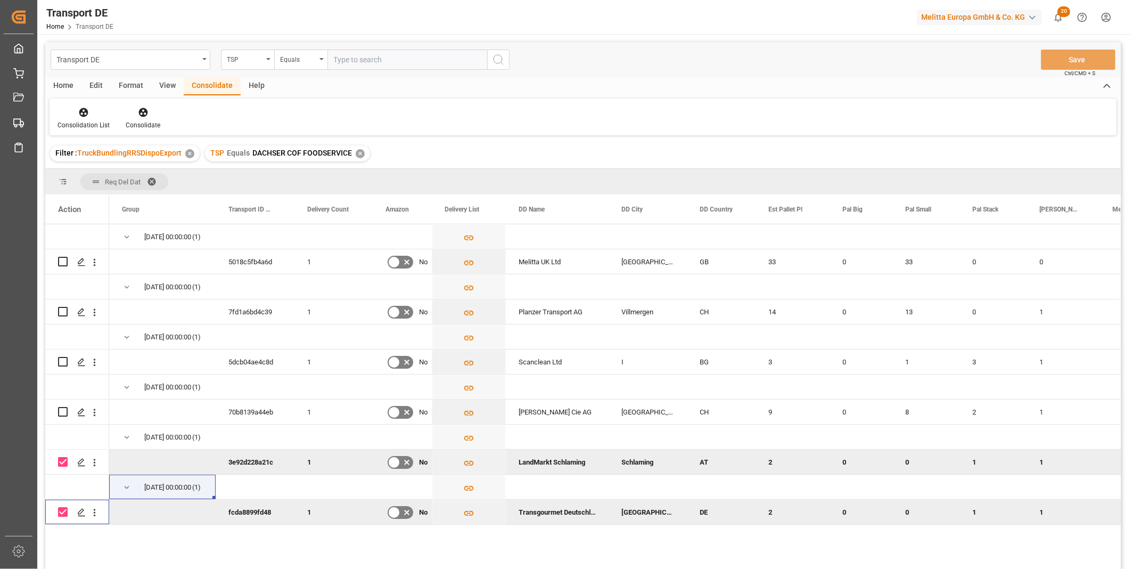
click at [62, 459] on input "Press Space to toggle row selection (checked)" at bounding box center [63, 462] width 10 height 10
checkbox input "false"
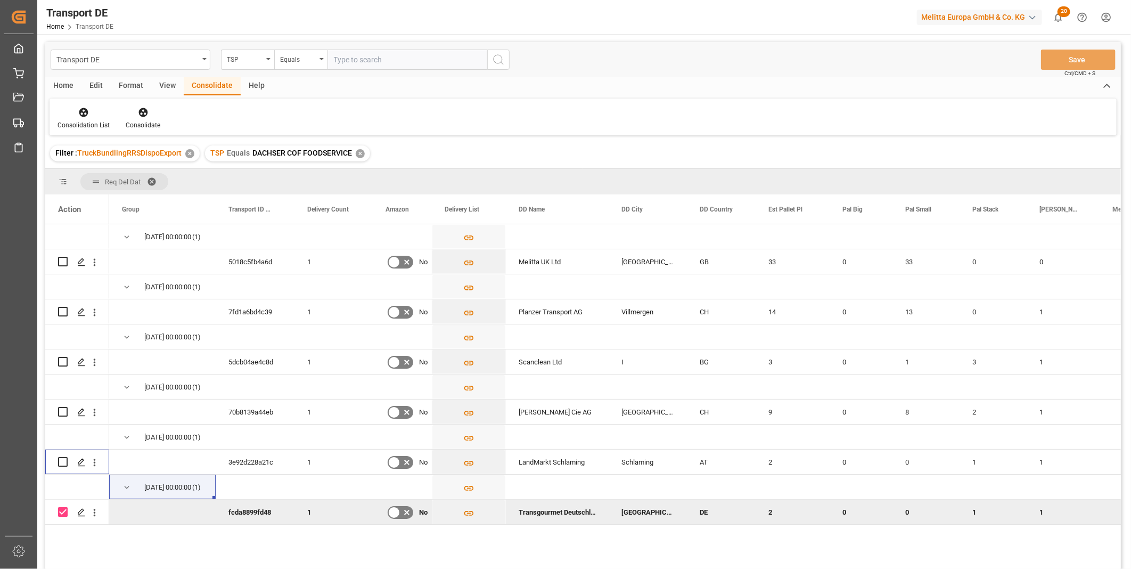
click at [131, 131] on div "Consolidation List Consolidate" at bounding box center [583, 117] width 1067 height 37
click at [132, 126] on div "Consolidate" at bounding box center [143, 125] width 35 height 10
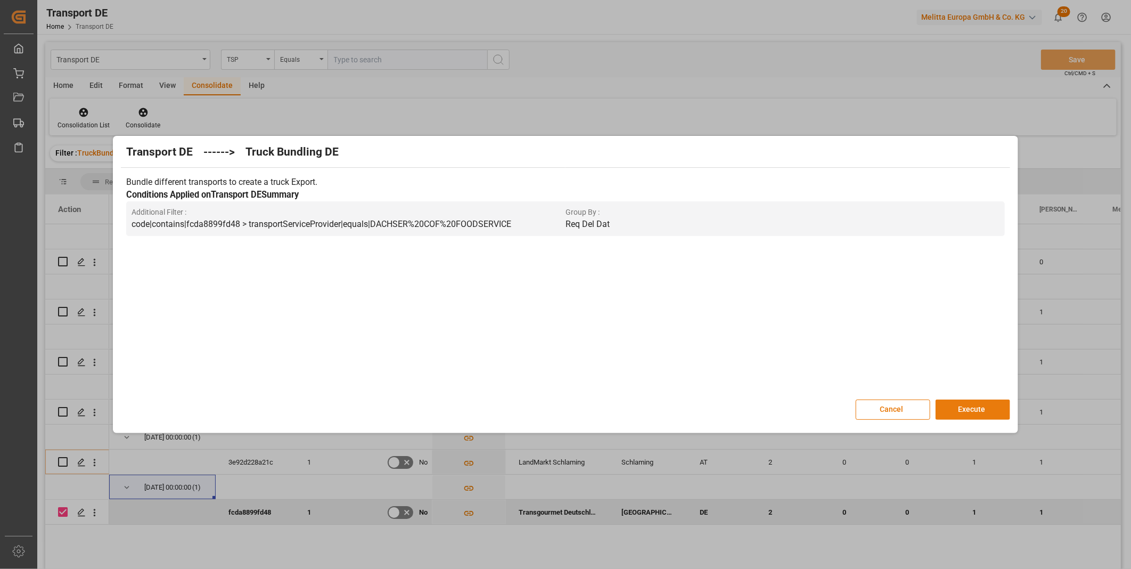
click at [964, 412] on button "Execute" at bounding box center [973, 410] width 75 height 20
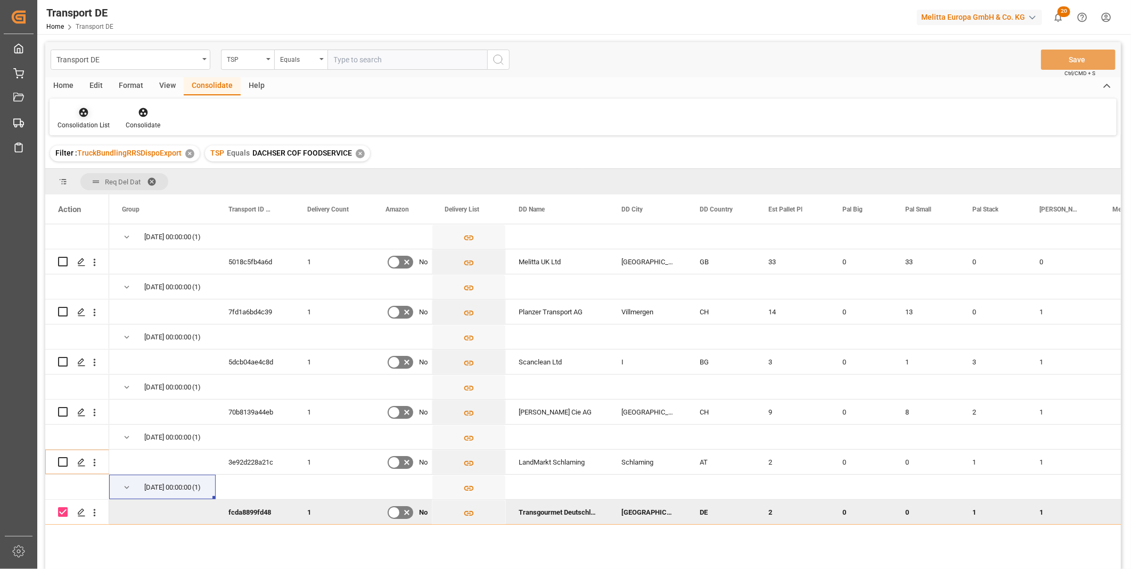
click at [78, 116] on icon at bounding box center [83, 112] width 11 height 11
click at [152, 201] on div "Transport DE TSP Equals Save Ctrl/CMD + S Home Edit Format View Consolidate Hel…" at bounding box center [583, 319] width 1076 height 555
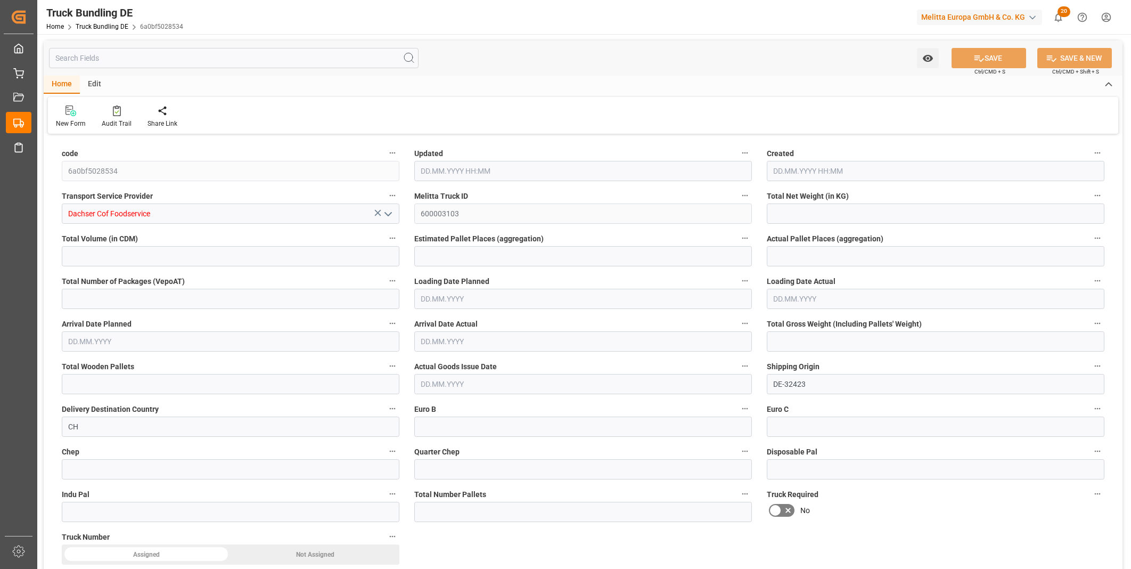
type input "457.5"
type input "13735.36"
type input "14"
type input "0"
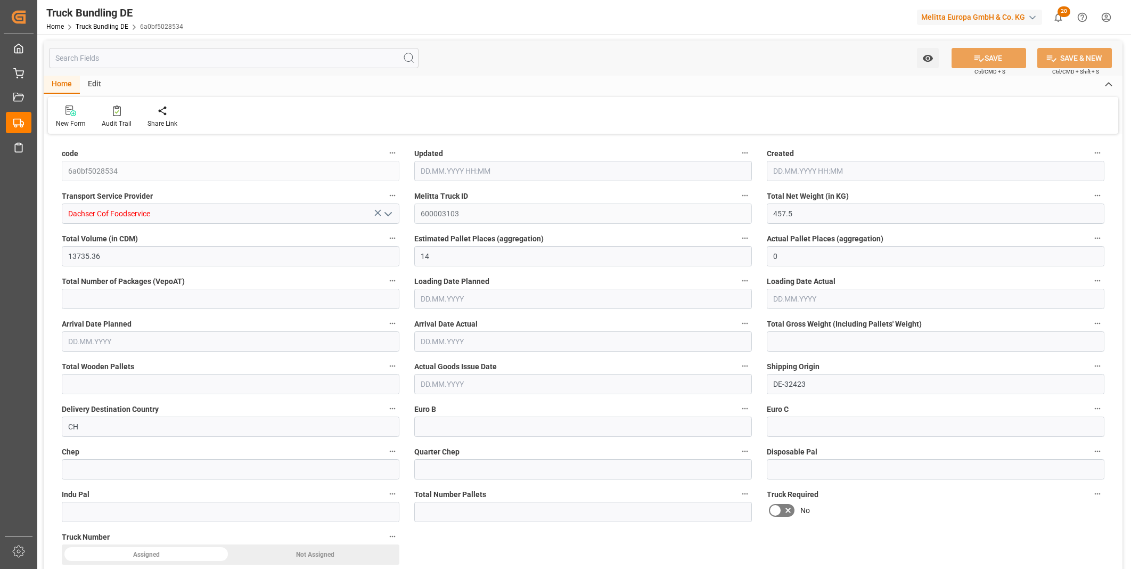
type input "2330.4"
type input "14"
type input "0"
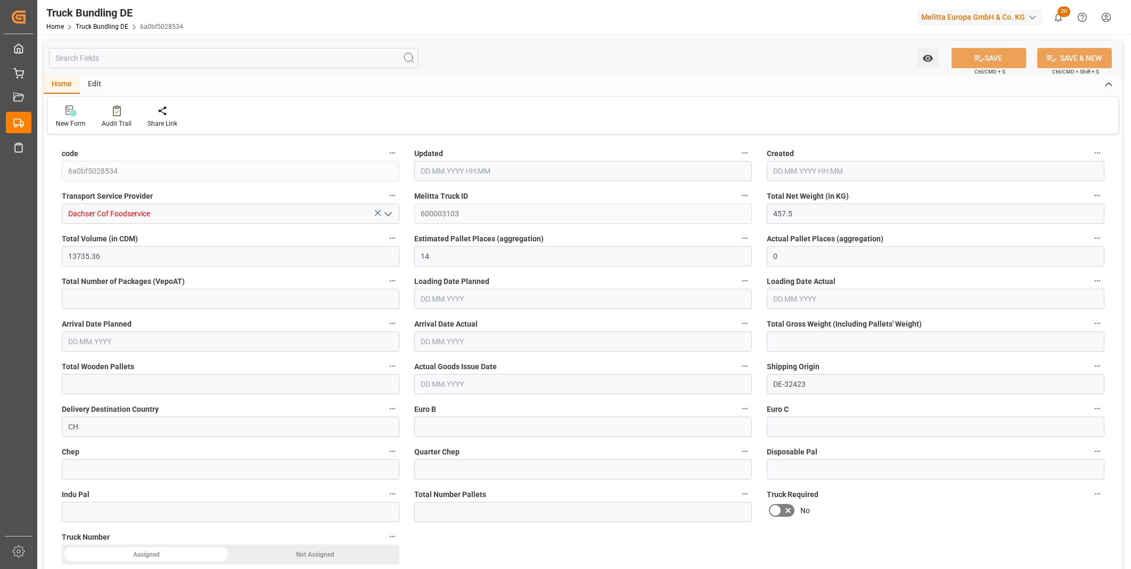
type input "0"
type input "30.09.2025 08:42"
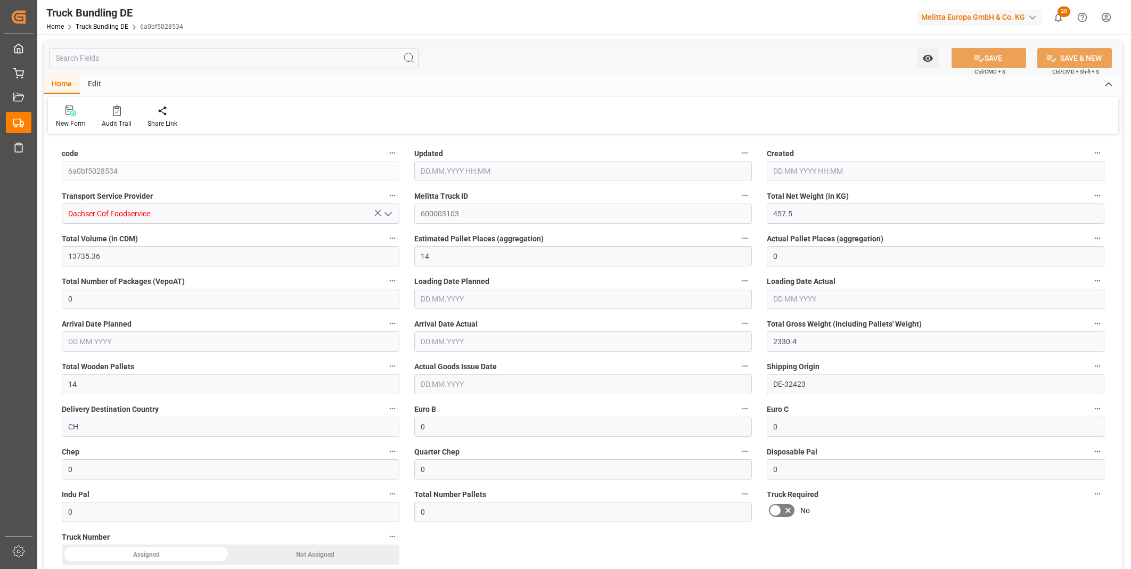
type input "30.09.2025 08:42"
type input "01.10.2025"
type input "06.10.2025"
type input "[DATE]"
type input "743.655"
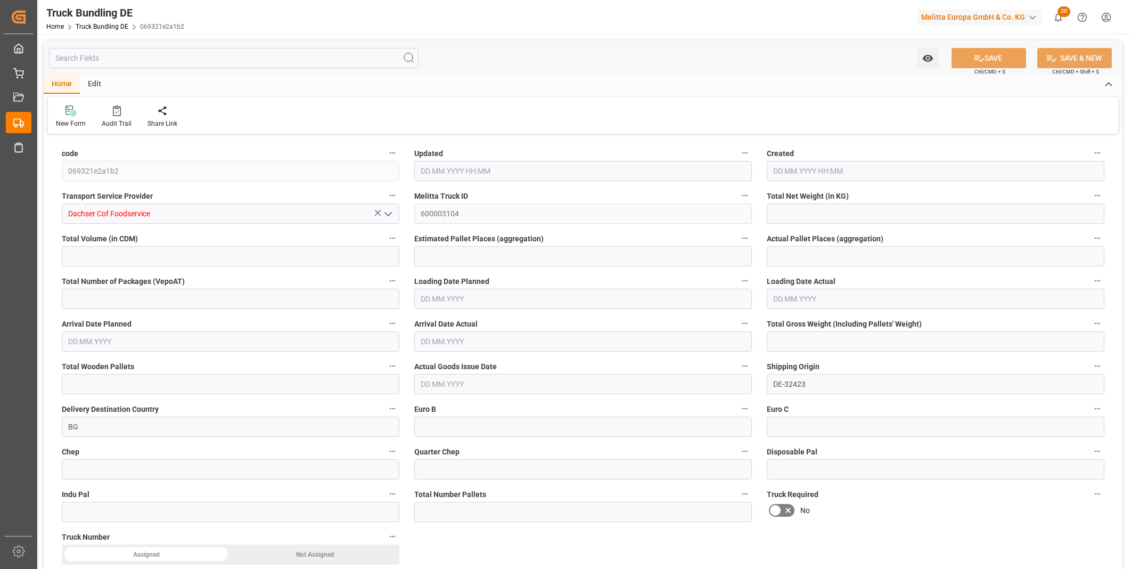
type input "4343.47"
type input "3"
type input "0"
type input "1190.925"
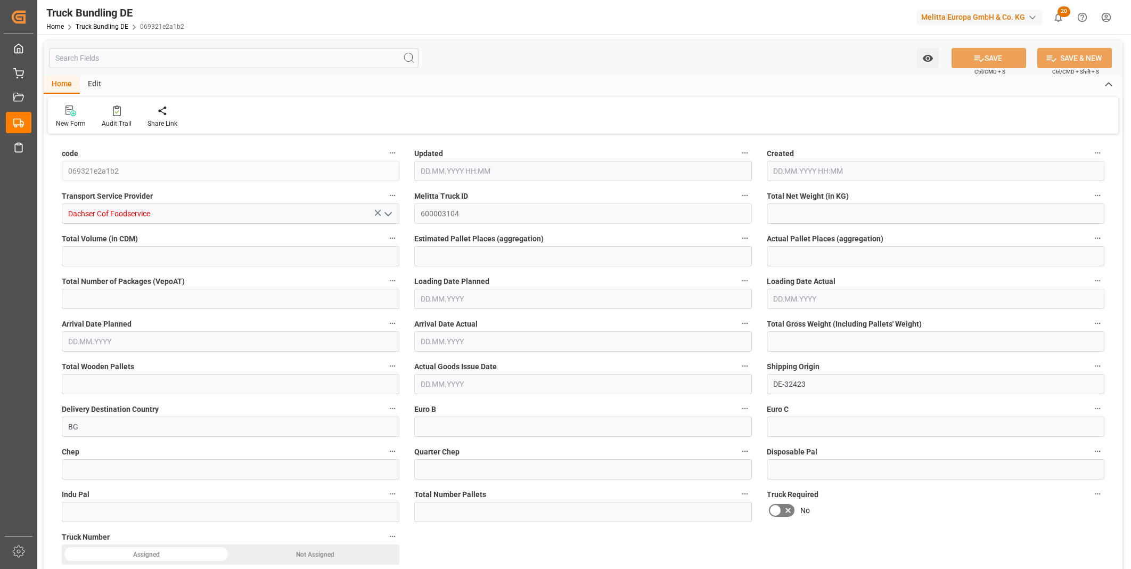
type input "5"
type input "0"
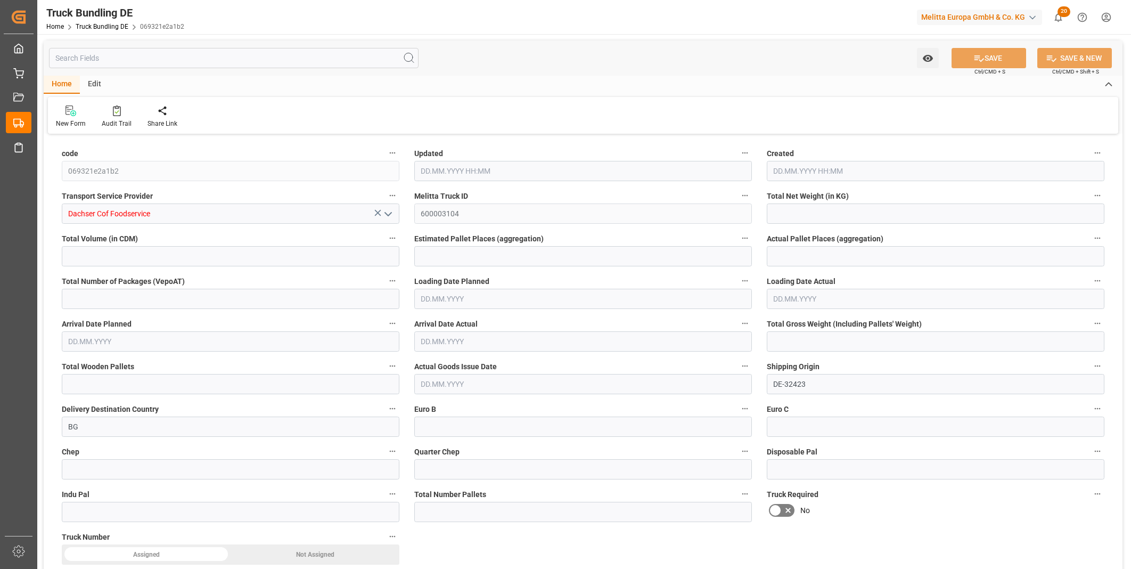
type input "0"
type input "[DATE] 08:42"
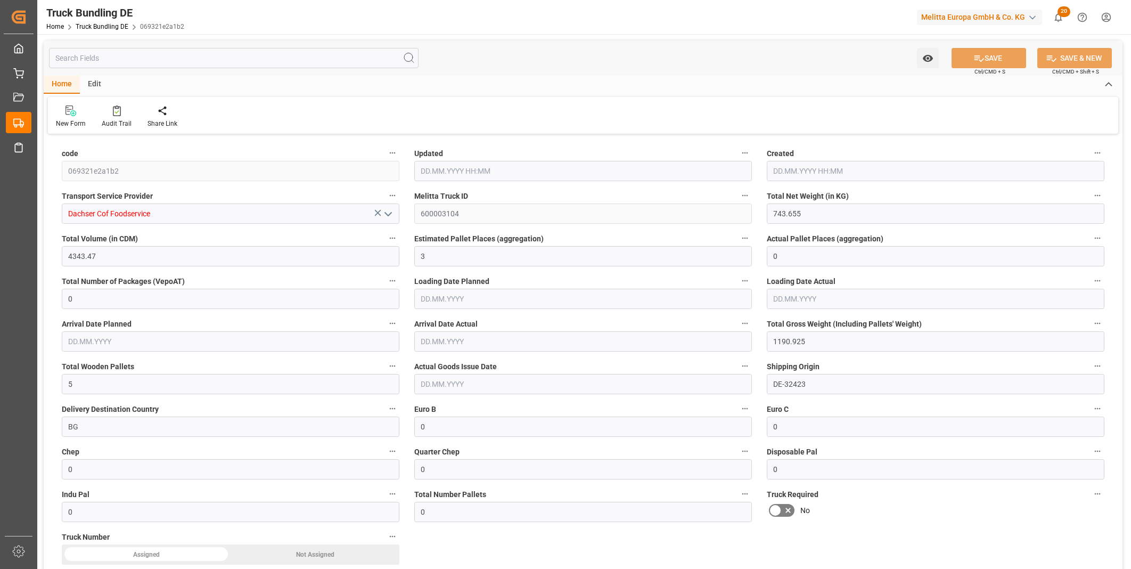
type input "01.10.2025"
type input "07.10.2025"
type input "30.09.2025"
type input "30.09.2025 08:42"
type input "[DATE] 08:42"
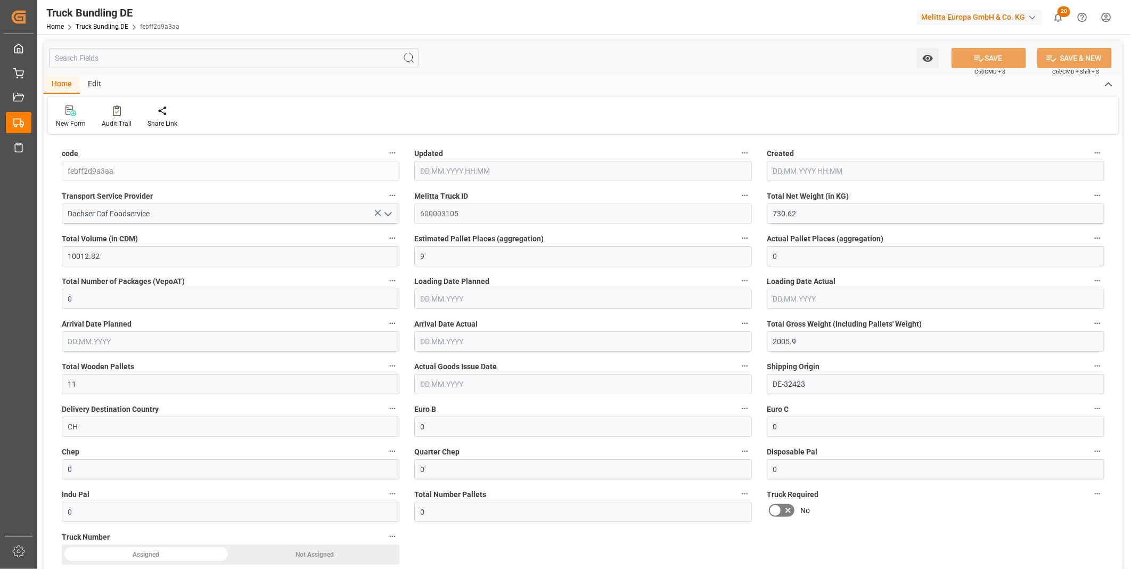
type input "02.10.2025"
type input "08.10.2025"
type input "[DATE]"
type input "283.419"
type input "1176.808"
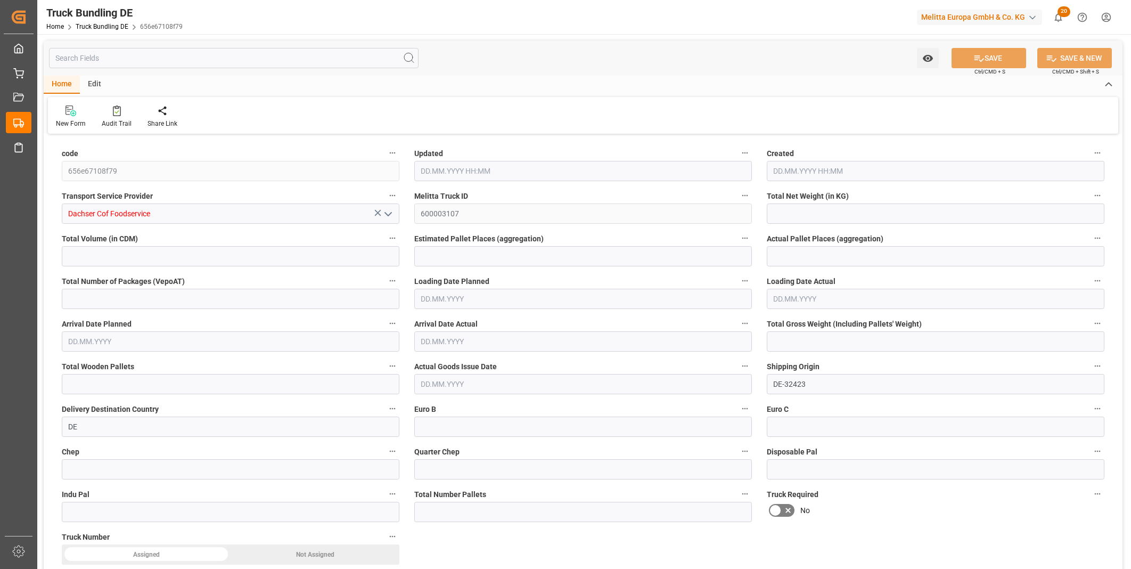
type input "2"
type input "0"
type input "385.7"
type input "2"
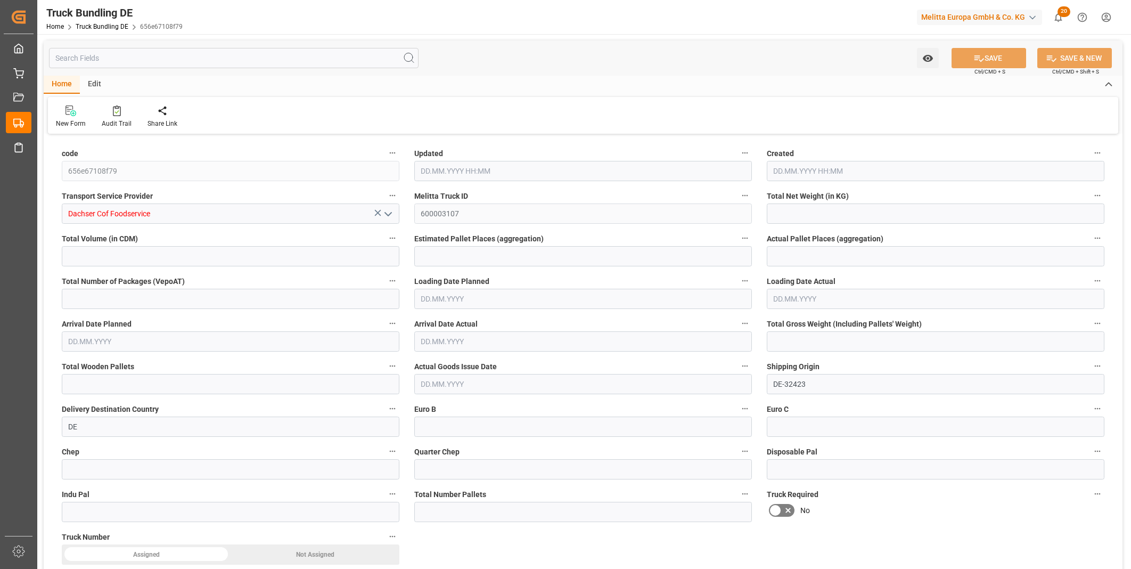
type input "0"
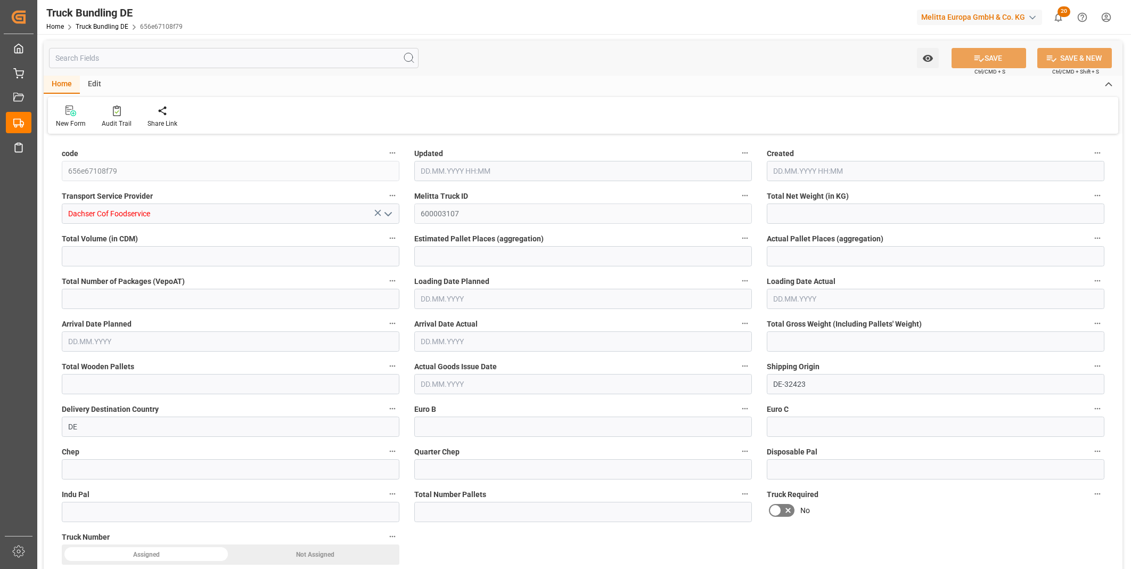
type input "0"
type input "[DATE] 08:43"
type input "[DATE]"
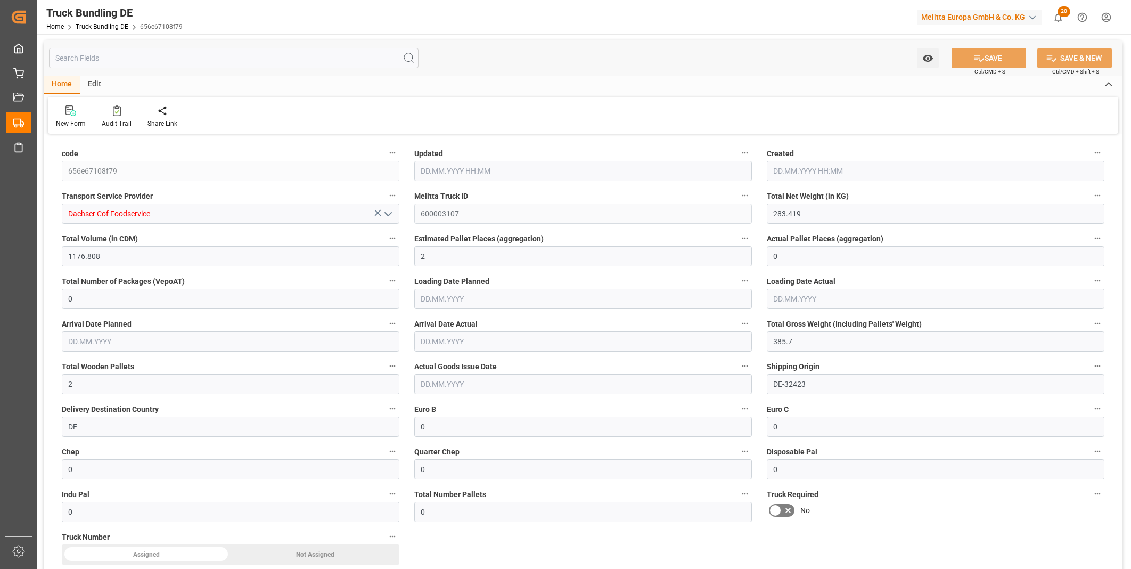
type input "[DATE]"
